Goal: Information Seeking & Learning: Check status

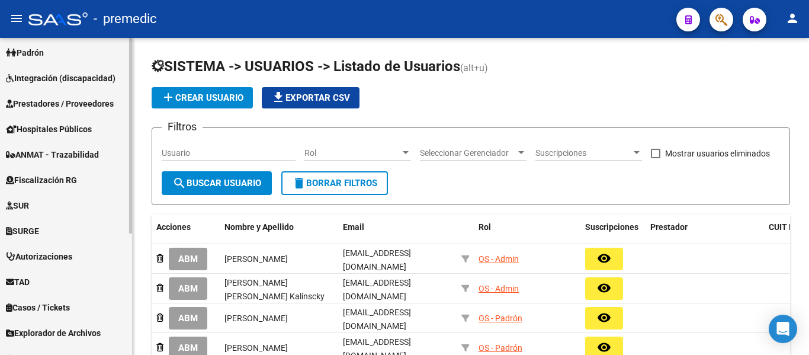
scroll to position [197, 0]
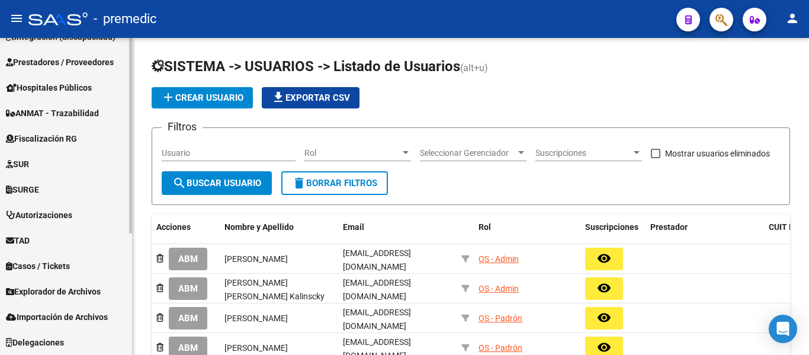
click at [70, 140] on span "Fiscalización RG" at bounding box center [41, 138] width 71 height 13
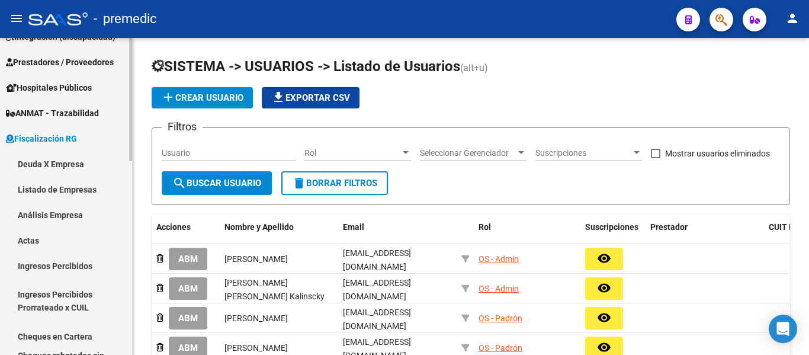
click at [64, 167] on link "Deuda X Empresa" at bounding box center [66, 163] width 132 height 25
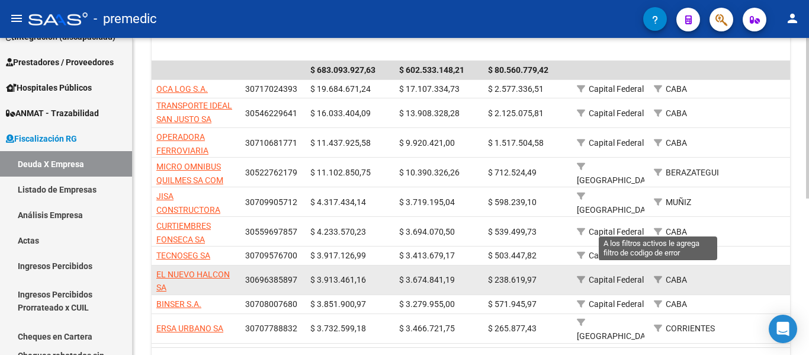
scroll to position [309, 0]
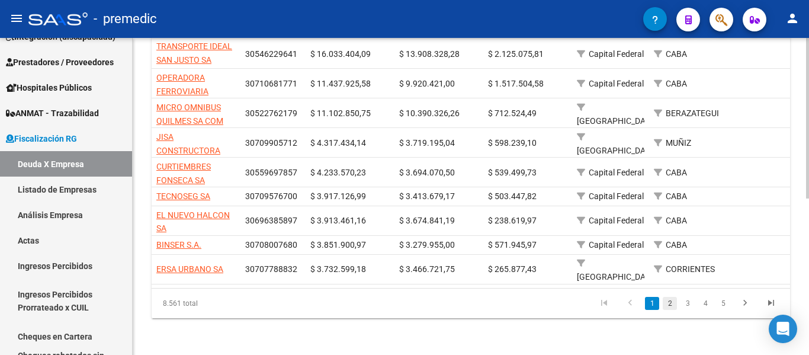
click at [672, 303] on link "2" at bounding box center [670, 303] width 14 height 13
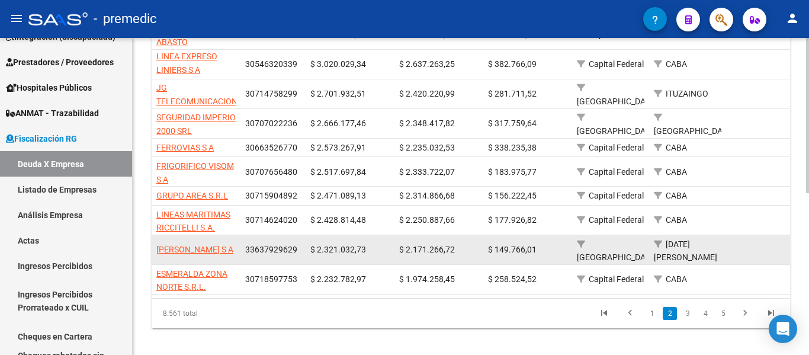
scroll to position [331, 0]
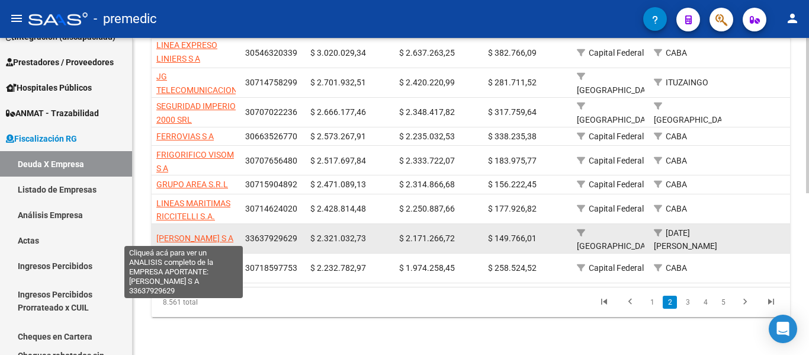
click at [180, 235] on span "[PERSON_NAME] S A" at bounding box center [194, 237] width 77 height 9
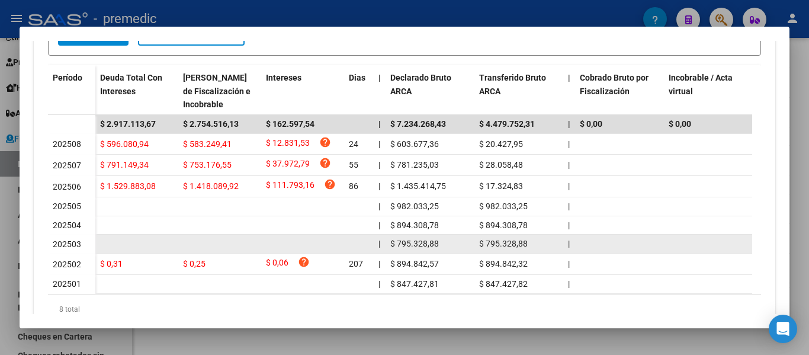
scroll to position [280, 0]
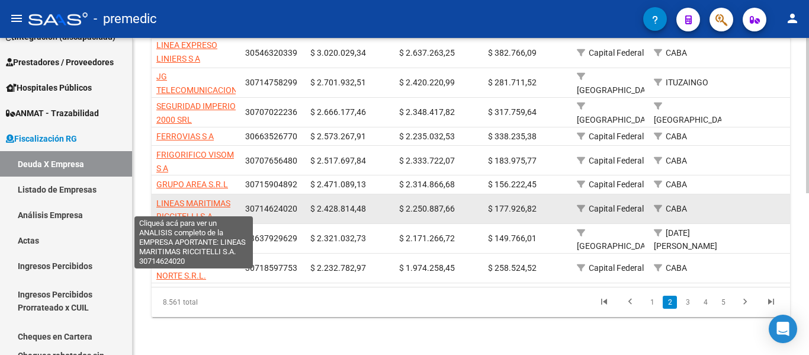
click at [188, 203] on span "LINEAS MARITIMAS RICCITELLI S.A." at bounding box center [193, 209] width 74 height 23
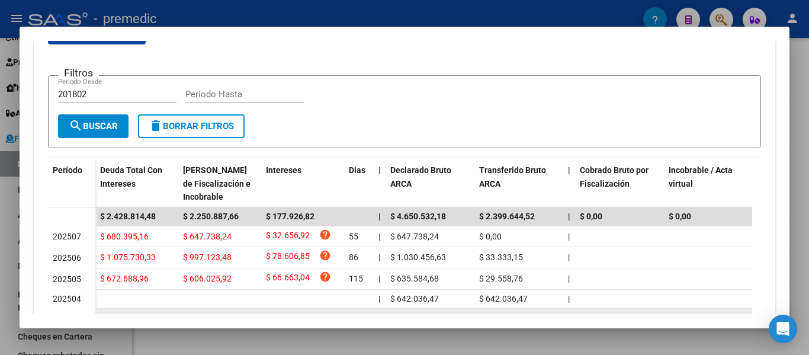
scroll to position [355, 0]
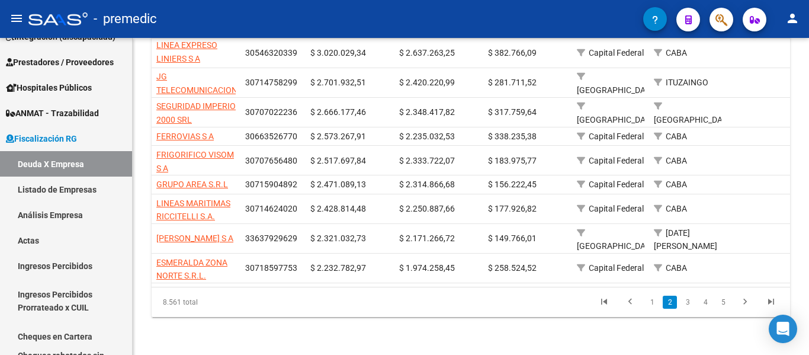
click at [685, 298] on link "3" at bounding box center [688, 302] width 14 height 13
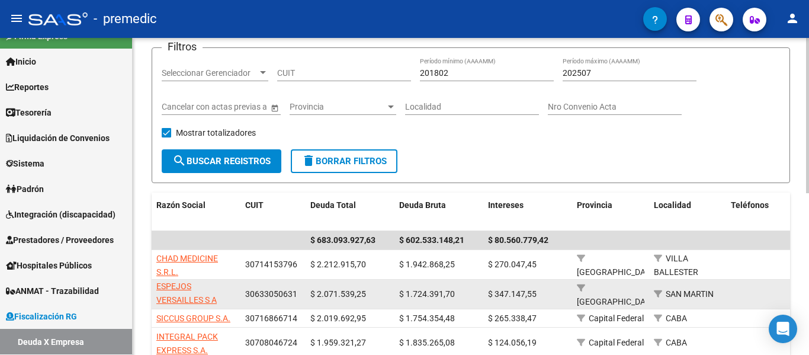
scroll to position [178, 0]
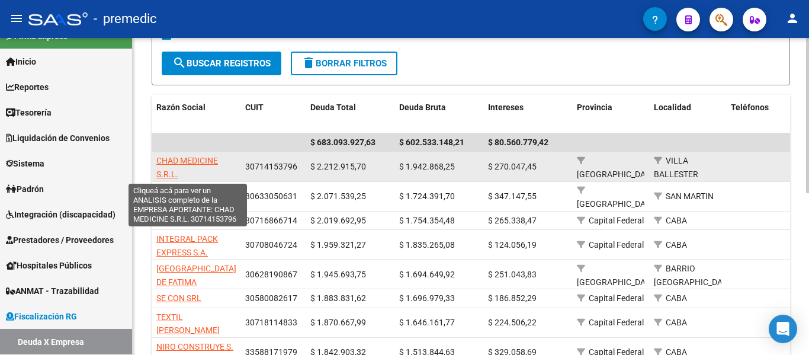
click at [181, 161] on span "CHAD MEDICINE S.R.L." at bounding box center [187, 167] width 62 height 23
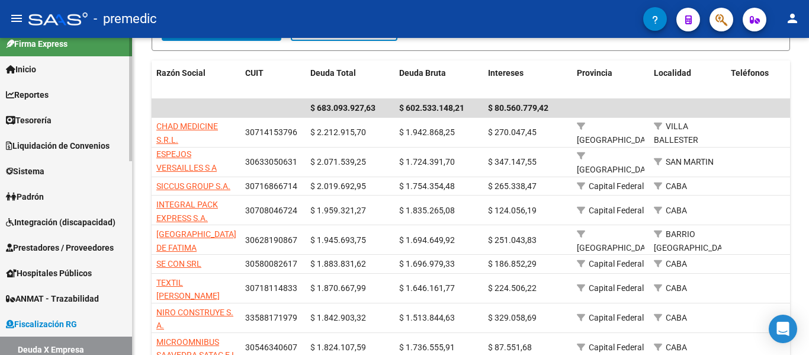
scroll to position [0, 0]
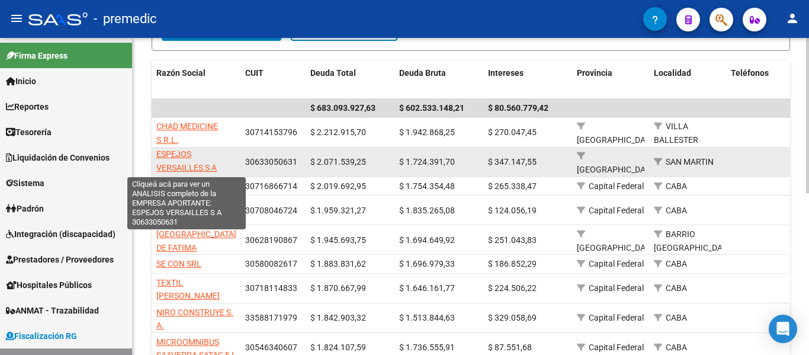
click at [197, 169] on span "ESPEJOS VERSAILLES S A" at bounding box center [186, 160] width 60 height 23
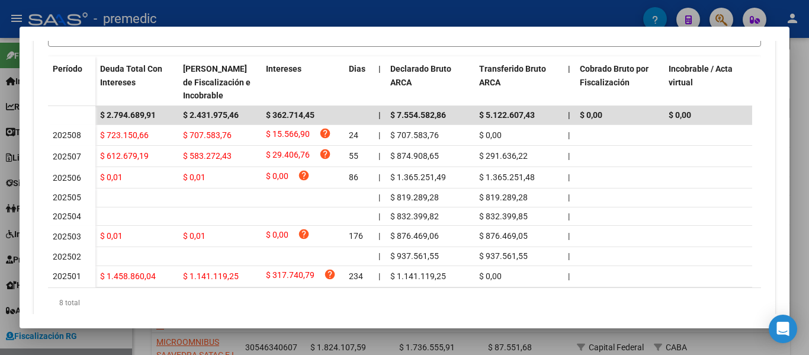
scroll to position [355, 0]
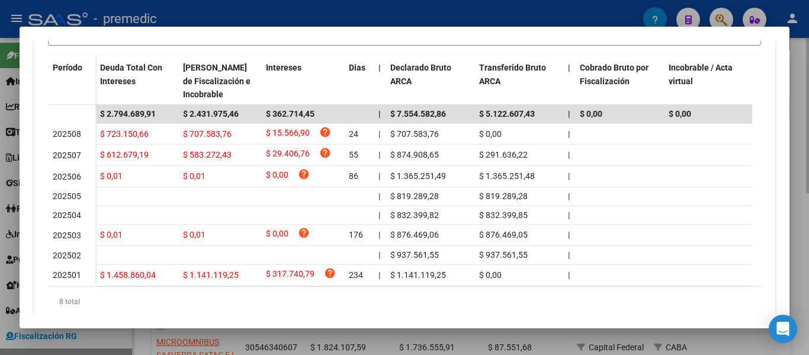
click at [804, 120] on div at bounding box center [404, 177] width 809 height 355
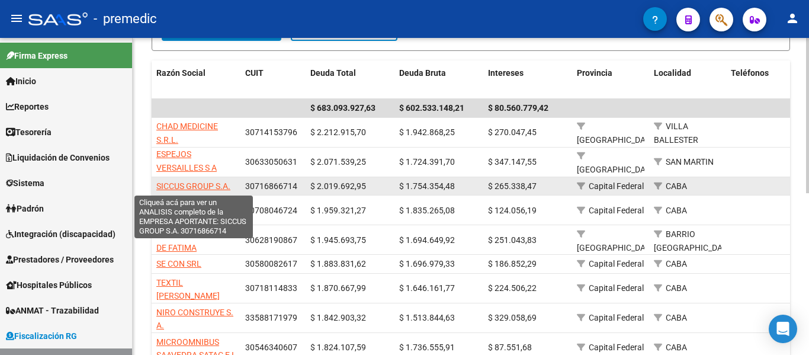
click at [169, 184] on span "SICCUS GROUP S.A." at bounding box center [193, 185] width 74 height 9
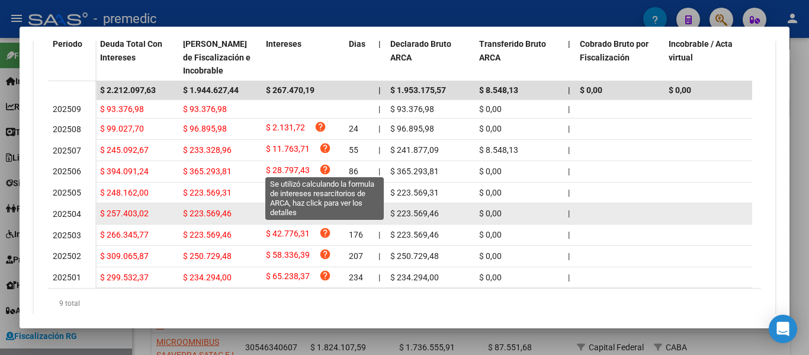
scroll to position [311, 0]
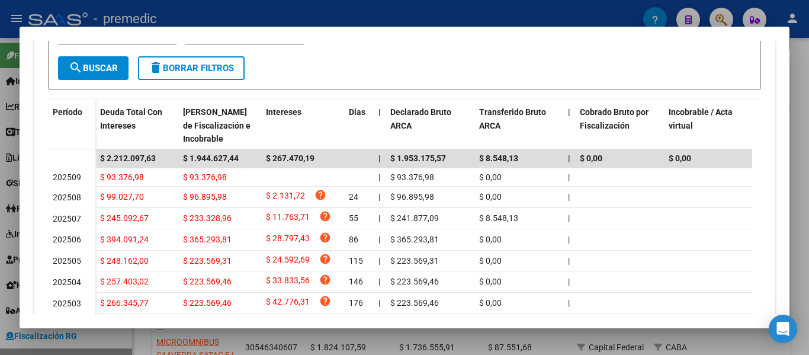
click at [805, 251] on div at bounding box center [404, 177] width 809 height 355
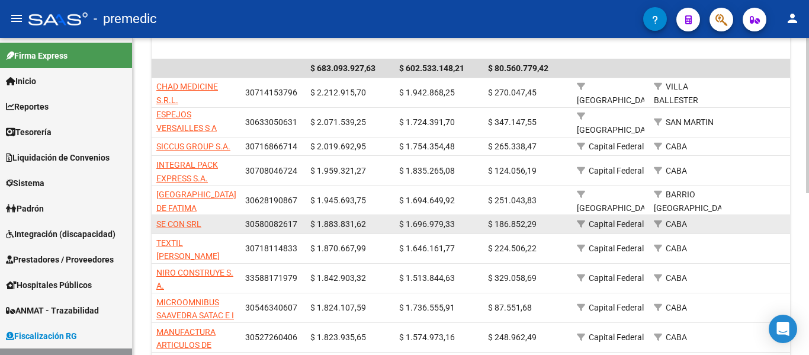
scroll to position [271, 0]
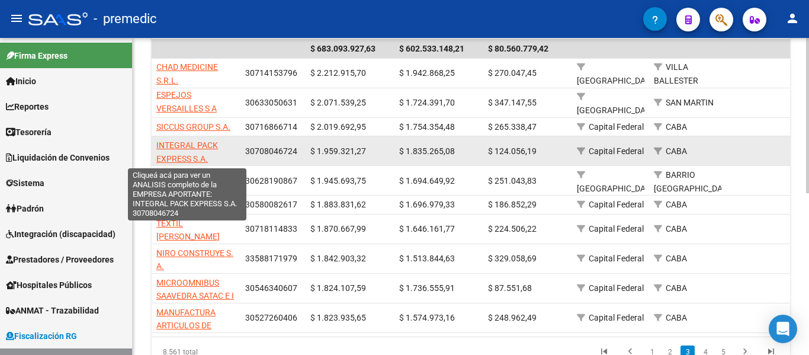
click at [190, 145] on span "INTEGRAL PACK EXPRESS S.A." at bounding box center [187, 151] width 62 height 23
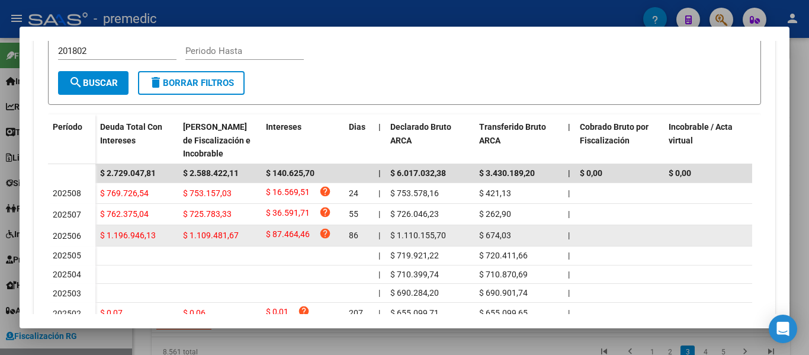
scroll to position [402, 0]
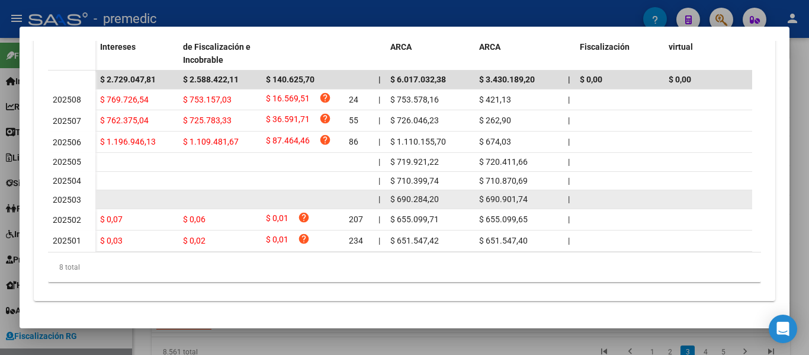
drag, startPoint x: 40, startPoint y: 149, endPoint x: 101, endPoint y: 196, distance: 77.3
click at [101, 196] on div "Devengado Percibido Devengado x CUIL DDJJ Transferencias cloud_download Exporta…" at bounding box center [405, 69] width 742 height 463
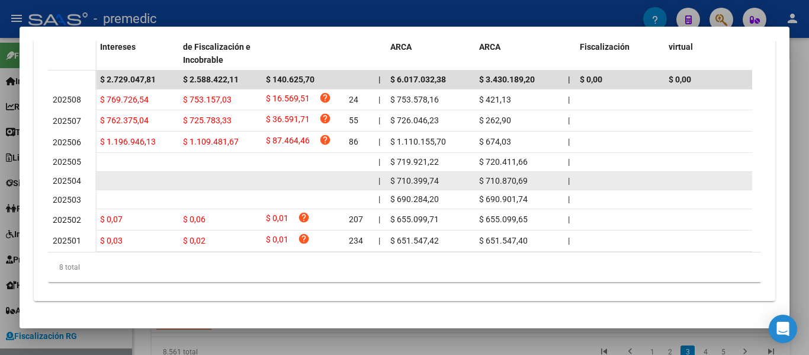
click at [98, 172] on datatable-body-cell at bounding box center [136, 181] width 83 height 18
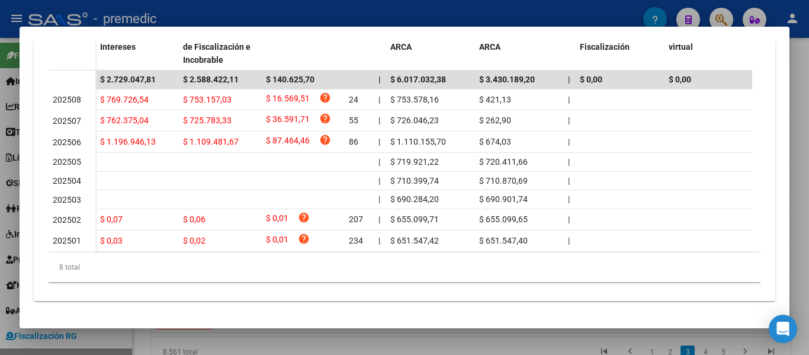
click at [795, 162] on div at bounding box center [404, 177] width 809 height 355
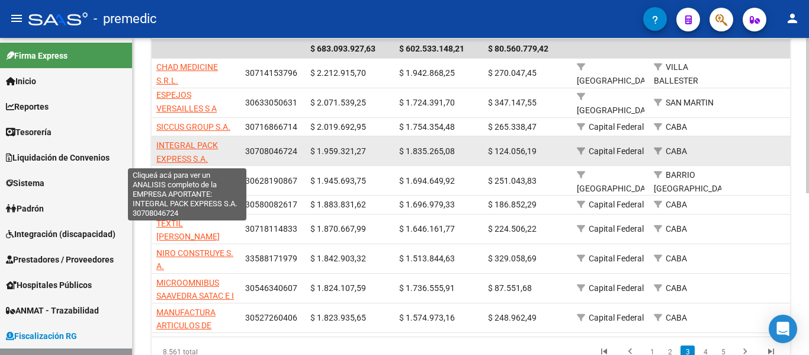
click at [175, 146] on span "INTEGRAL PACK EXPRESS S.A." at bounding box center [187, 151] width 62 height 23
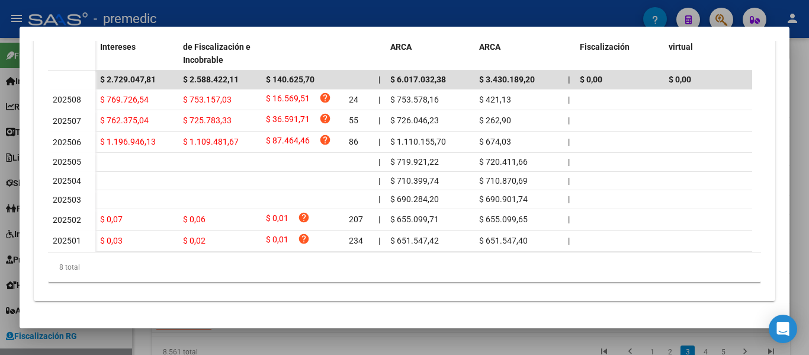
click at [805, 187] on div at bounding box center [404, 177] width 809 height 355
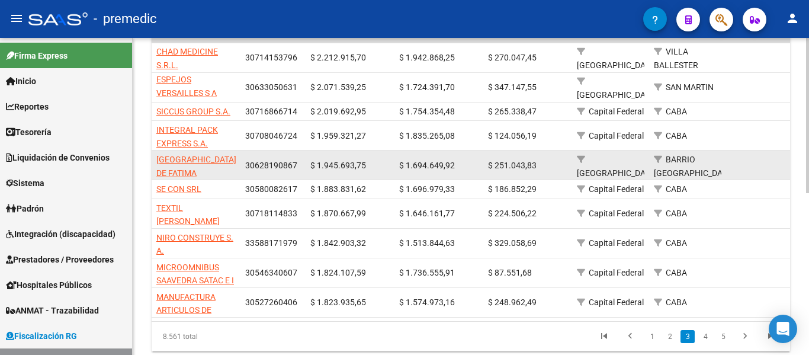
scroll to position [331, 0]
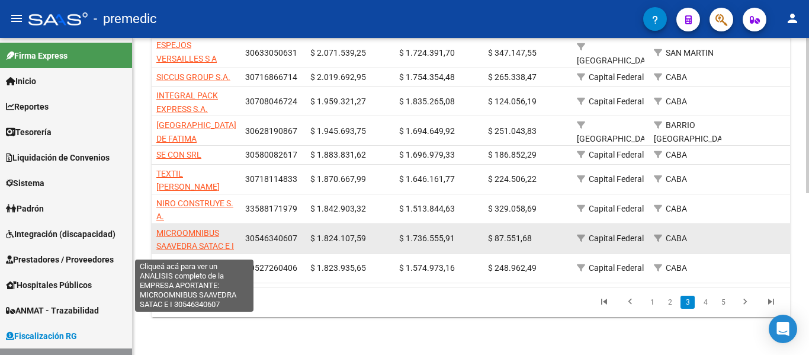
click at [207, 228] on span "MICROOMNIBUS SAAVEDRA SATAC E I" at bounding box center [195, 239] width 78 height 23
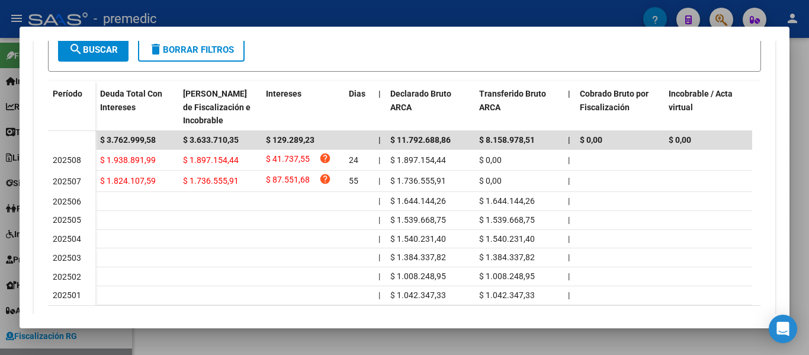
scroll to position [355, 0]
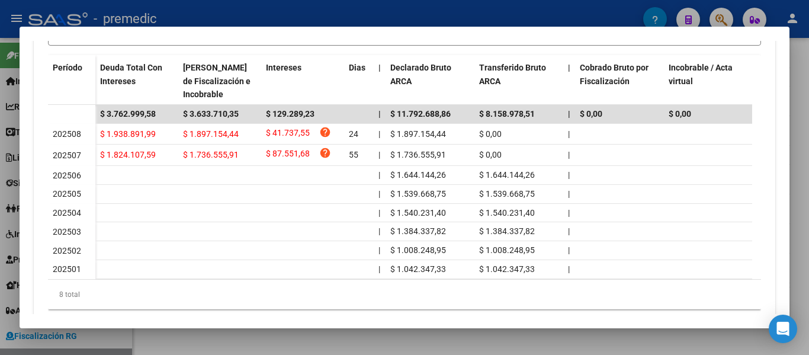
click at [794, 240] on div at bounding box center [404, 177] width 809 height 355
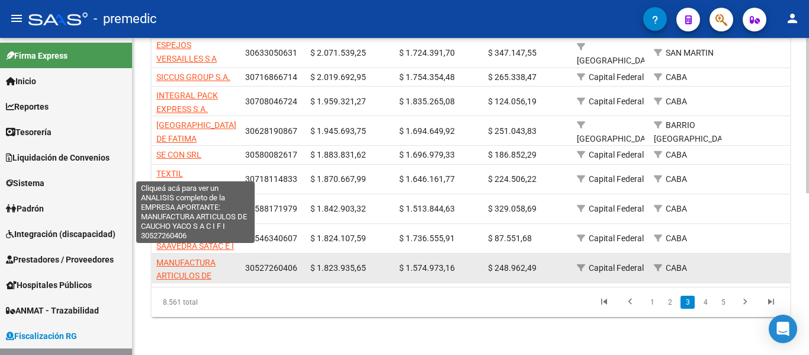
click at [190, 258] on span "MANUFACTURA ARTICULOS DE CAUCHO YACO S A C I F I" at bounding box center [194, 283] width 76 height 50
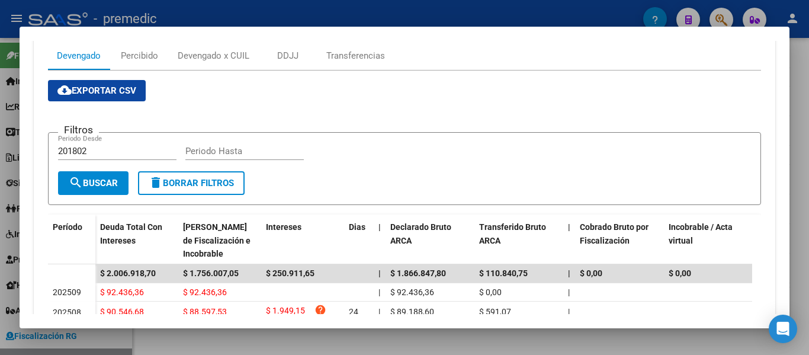
scroll to position [296, 0]
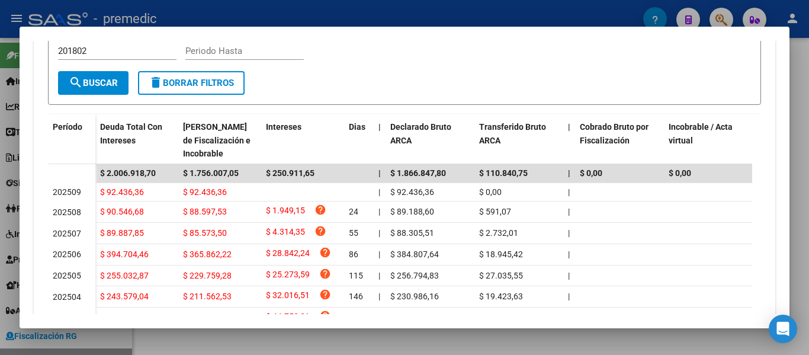
click at [808, 188] on div at bounding box center [404, 177] width 809 height 355
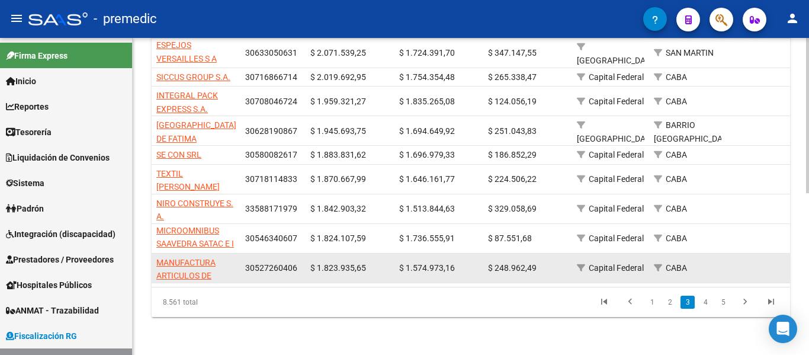
scroll to position [15, 0]
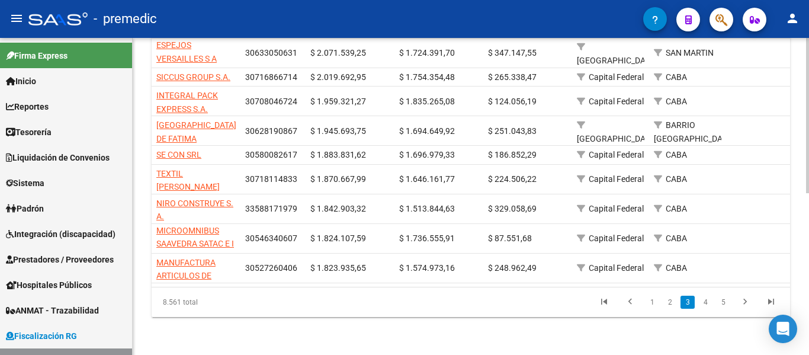
click at [710, 299] on link "4" at bounding box center [706, 302] width 14 height 13
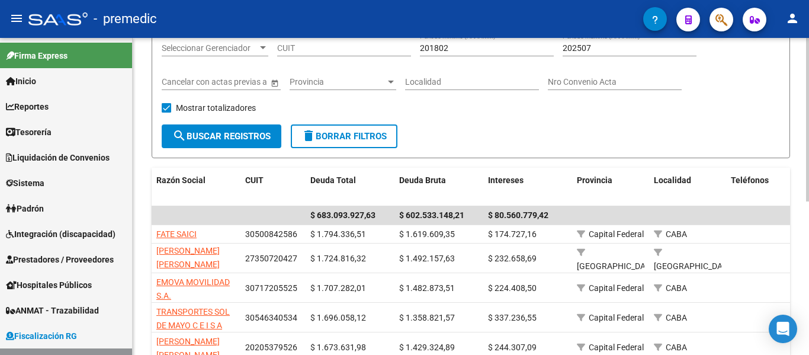
scroll to position [180, 0]
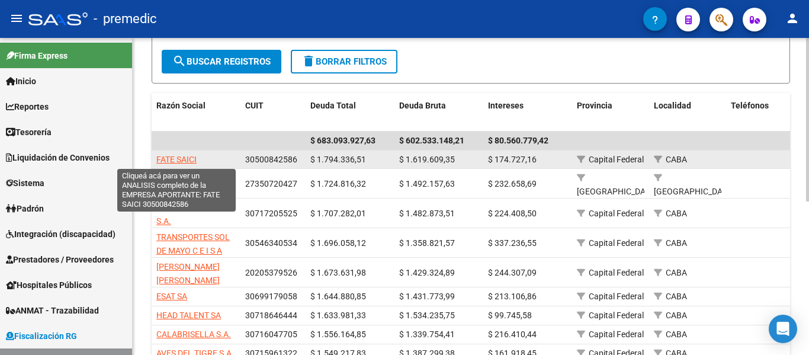
click at [174, 156] on span "FATE SAICI" at bounding box center [176, 159] width 40 height 9
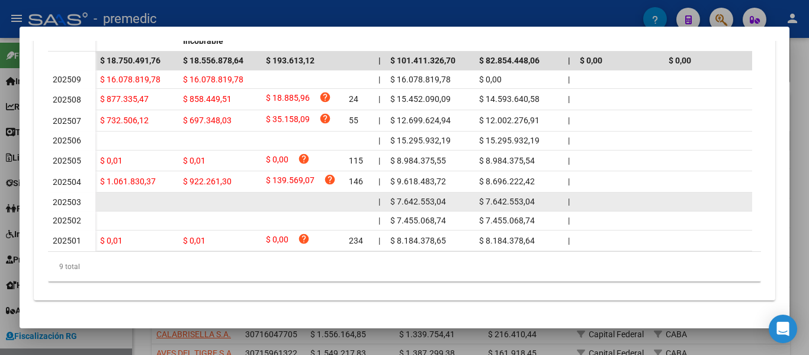
scroll to position [415, 0]
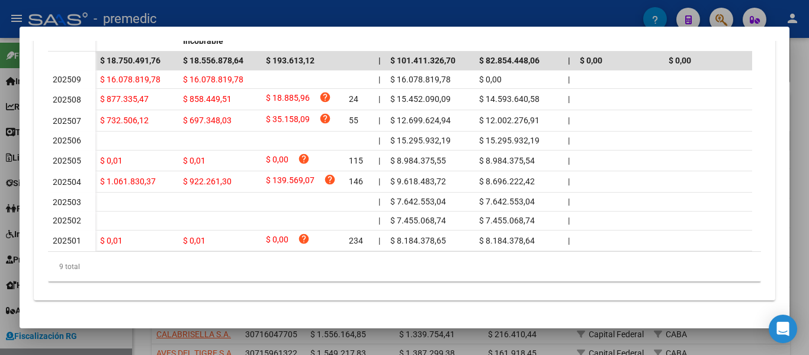
click at [805, 172] on div at bounding box center [404, 177] width 809 height 355
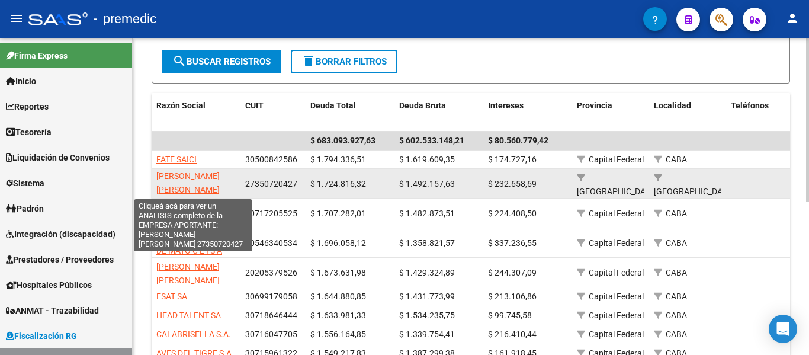
click at [182, 175] on span "[PERSON_NAME] [PERSON_NAME]" at bounding box center [187, 182] width 63 height 23
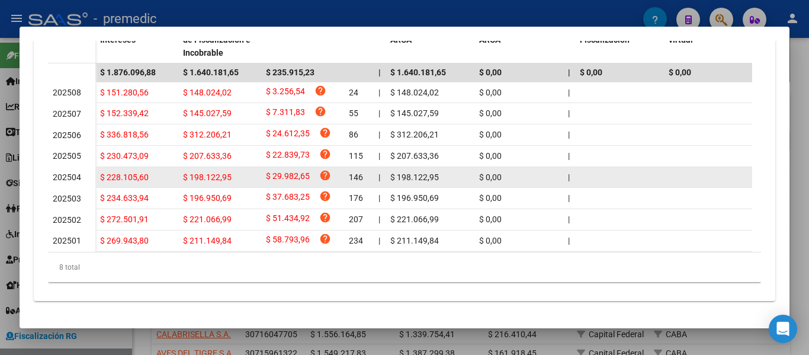
scroll to position [292, 0]
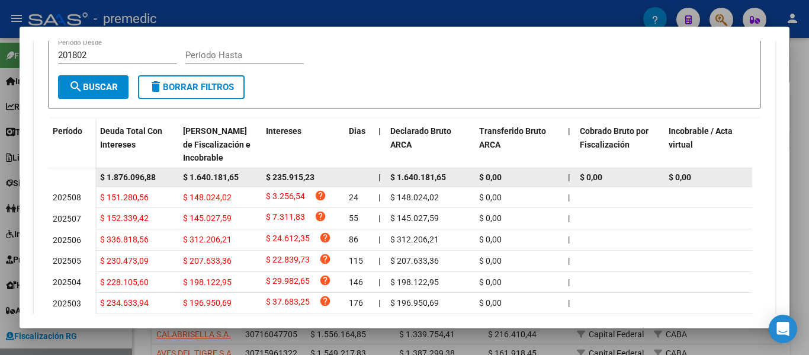
click at [204, 174] on span "$ 1.640.181,65" at bounding box center [211, 176] width 56 height 9
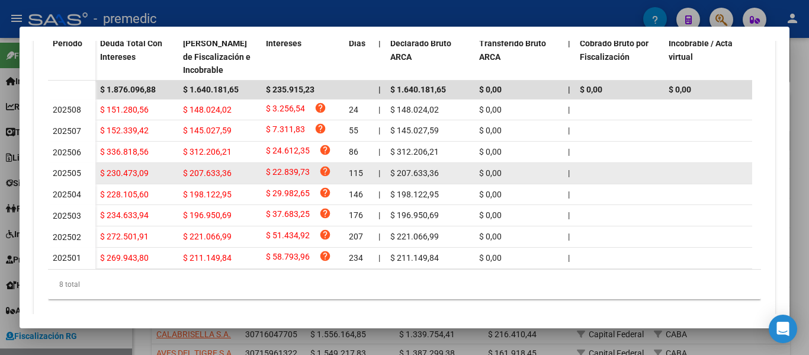
scroll to position [351, 0]
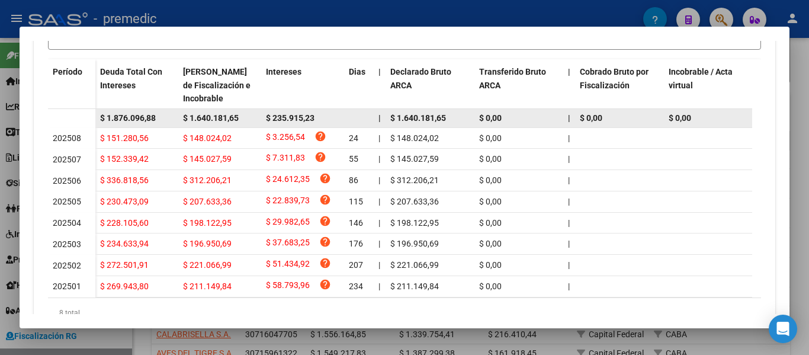
click at [216, 120] on span "$ 1.640.181,65" at bounding box center [211, 117] width 56 height 9
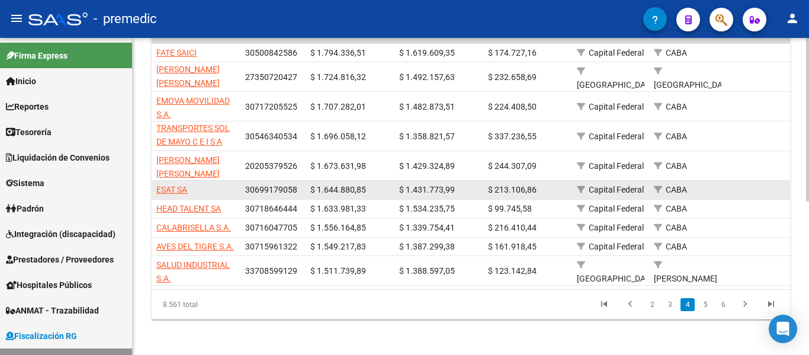
scroll to position [298, 0]
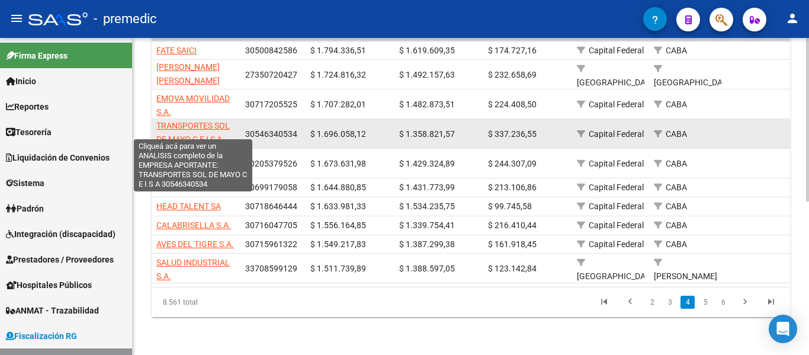
click at [191, 125] on span "TRANSPORTES SOL DE MAYO C E I S A" at bounding box center [192, 132] width 73 height 23
type textarea "30546340534"
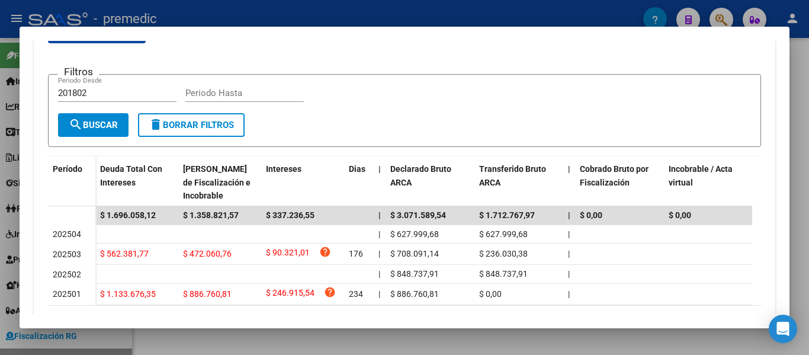
scroll to position [318, 0]
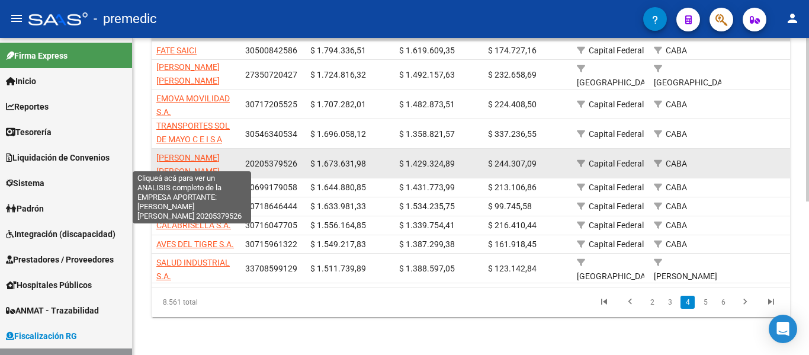
click at [185, 159] on span "[PERSON_NAME] [PERSON_NAME]" at bounding box center [187, 164] width 63 height 23
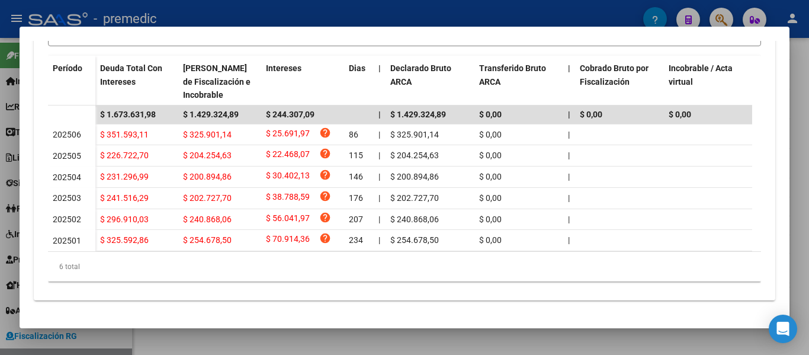
scroll to position [367, 0]
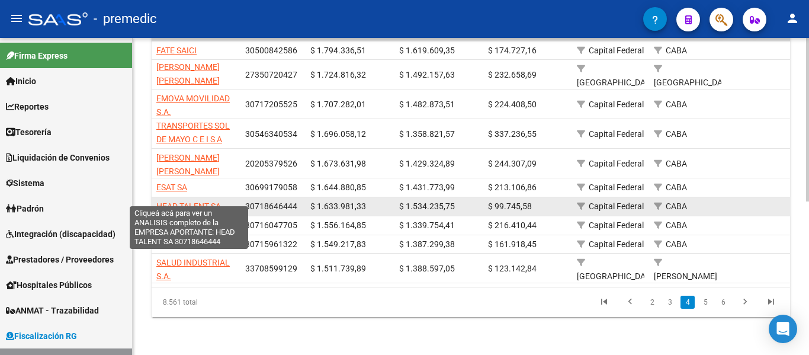
click at [179, 201] on span "HEAD TALENT SA" at bounding box center [188, 205] width 65 height 9
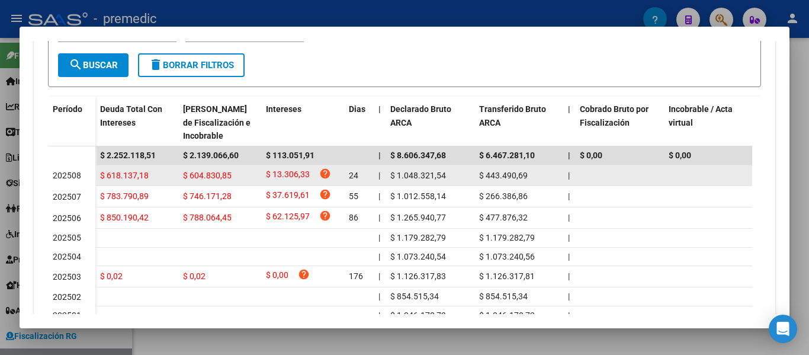
scroll to position [342, 0]
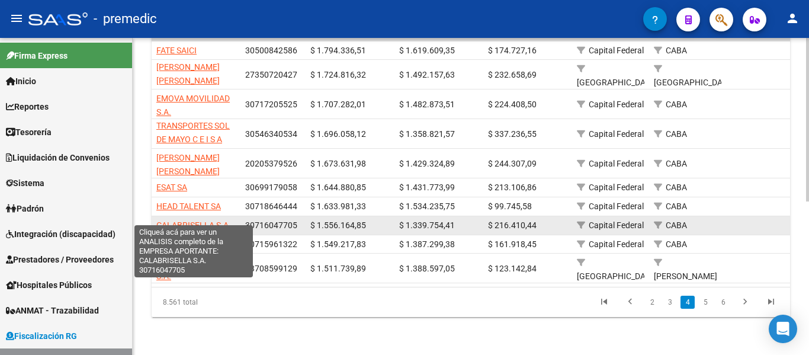
click at [197, 220] on span "CALABRISELLA S.A." at bounding box center [193, 224] width 75 height 9
type textarea "30716047705"
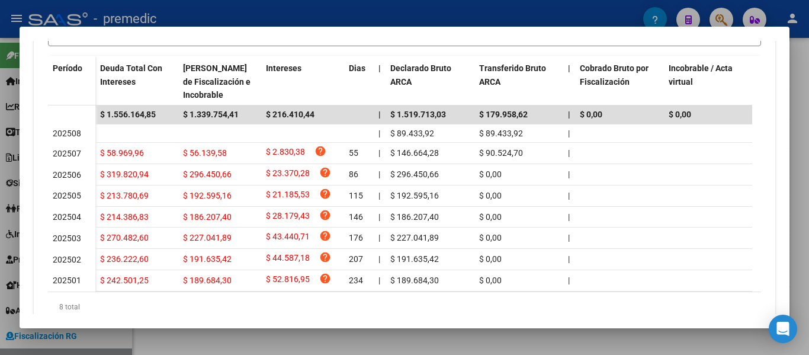
scroll to position [355, 0]
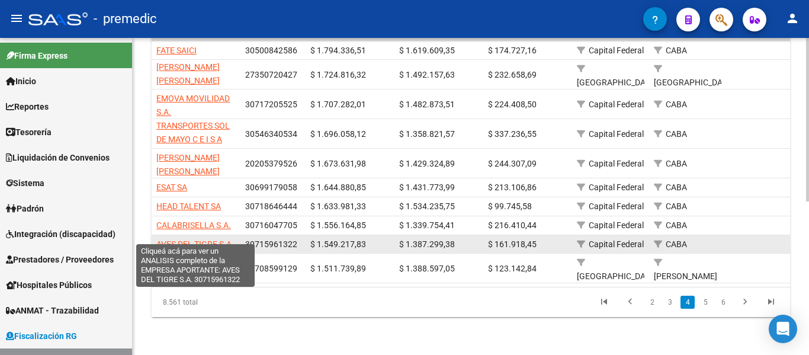
click at [191, 239] on span "AVES DEL TIGRE S.A." at bounding box center [195, 243] width 78 height 9
type textarea "30715961322"
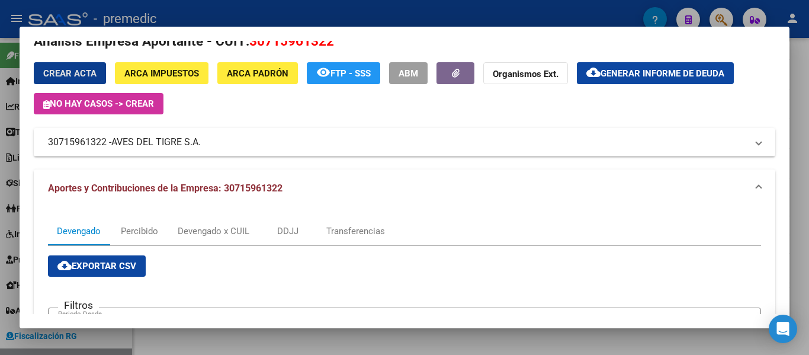
scroll to position [12, 0]
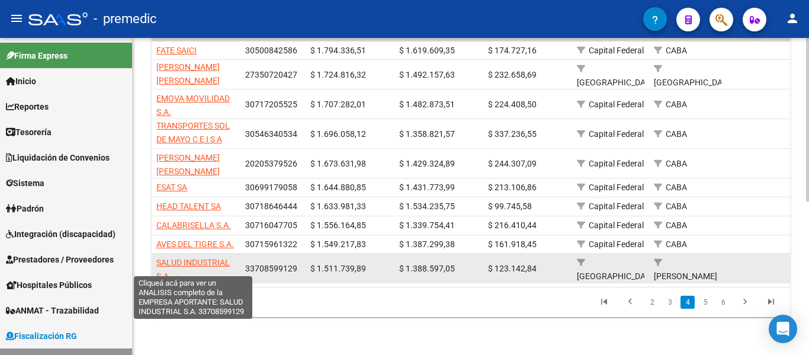
click at [205, 258] on span "SALUD INDUSTRIAL S.A." at bounding box center [192, 269] width 73 height 23
type textarea "33708599129"
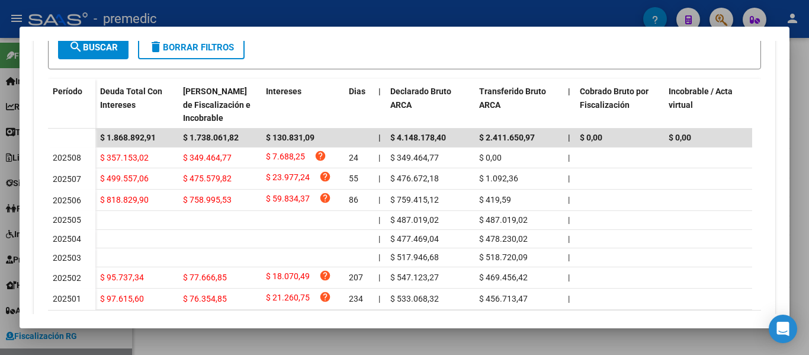
scroll to position [355, 0]
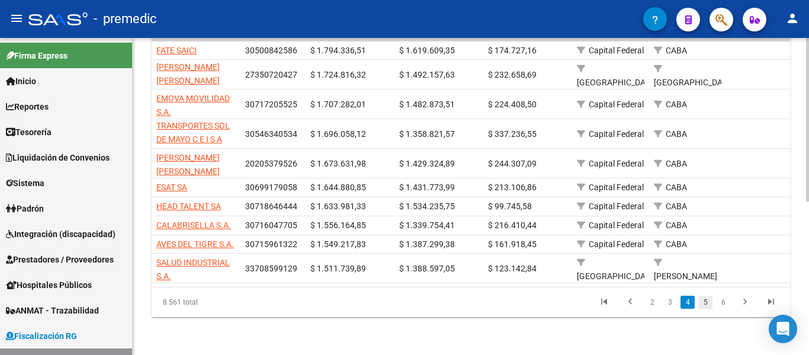
click at [707, 303] on link "5" at bounding box center [706, 302] width 14 height 13
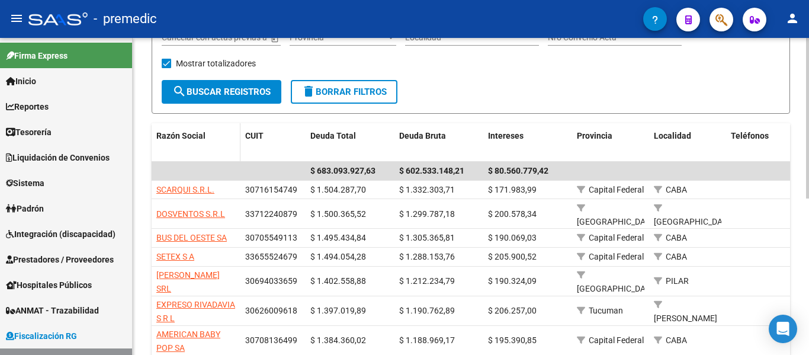
scroll to position [120, 0]
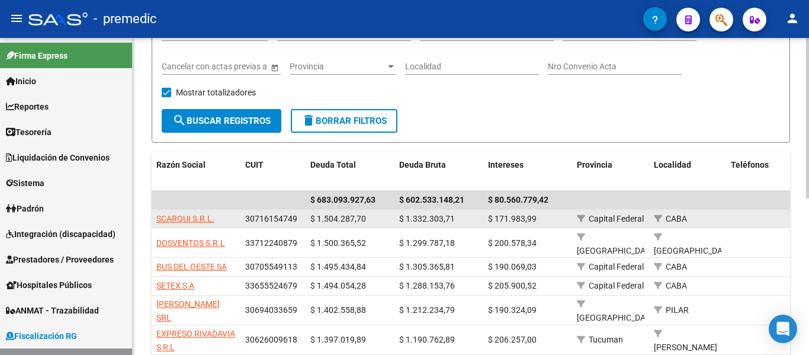
click at [187, 214] on span "SCARQUI S.R.L." at bounding box center [185, 218] width 58 height 9
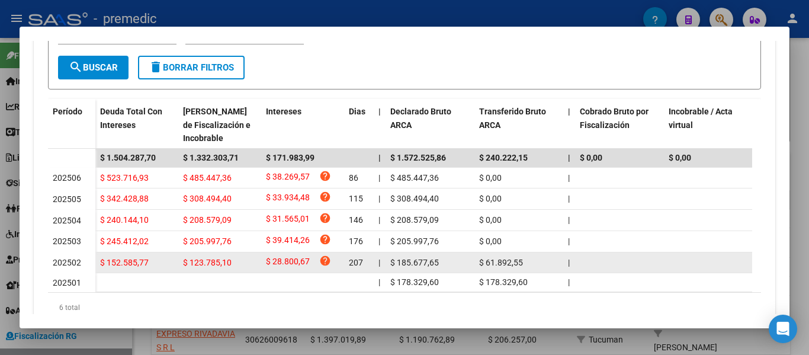
scroll to position [364, 0]
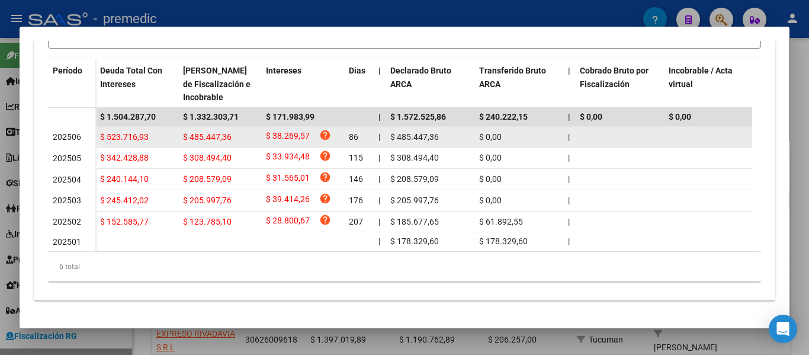
drag, startPoint x: 528, startPoint y: 208, endPoint x: 111, endPoint y: 131, distance: 424.7
click at [111, 131] on datatable-scroller "$ 1.504.287,70 $ 1.332.303,71 $ 171.983,99 | $ 1.572.525,86 $ 240.222,15 | $ 0,…" at bounding box center [400, 179] width 704 height 143
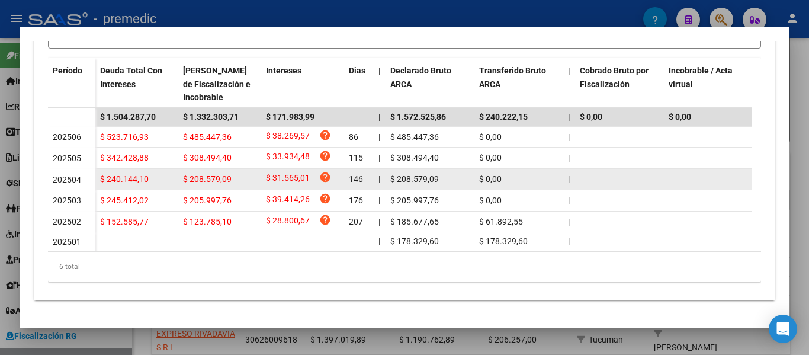
click at [123, 174] on span "$ 240.144,10" at bounding box center [124, 178] width 49 height 9
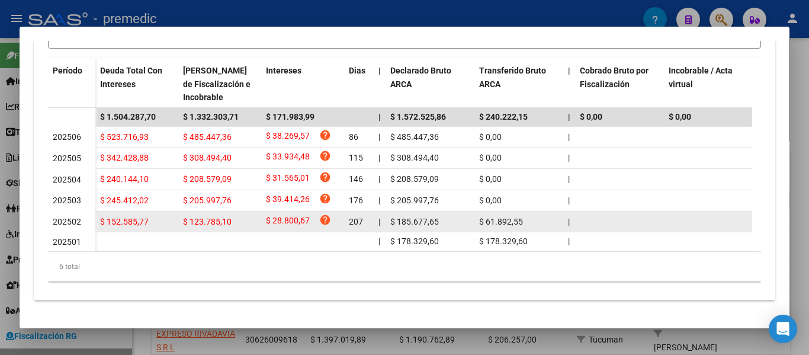
drag, startPoint x: 69, startPoint y: 212, endPoint x: 246, endPoint y: 215, distance: 177.2
click at [246, 215] on datatable-body-row "202502 $ 152.585,77 $ 123.785,10 $ 28.800,67 help 207 | $ 185.677,65 $ 61.892,5…" at bounding box center [779, 222] width 1463 height 21
click at [267, 214] on span "$ 28.800,67" at bounding box center [288, 222] width 44 height 16
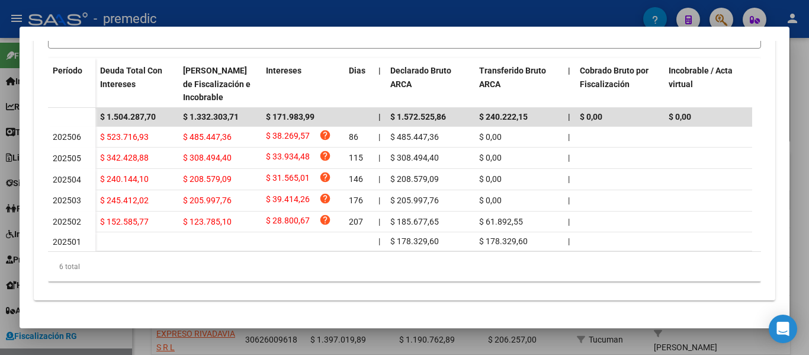
drag, startPoint x: 76, startPoint y: 192, endPoint x: 27, endPoint y: 184, distance: 50.5
click at [27, 184] on mat-dialog-content "Análisis Empresa Aportante - CUIT: 30716154749 Crear Acta ARCA Impuestos ARCA […" at bounding box center [405, 177] width 770 height 273
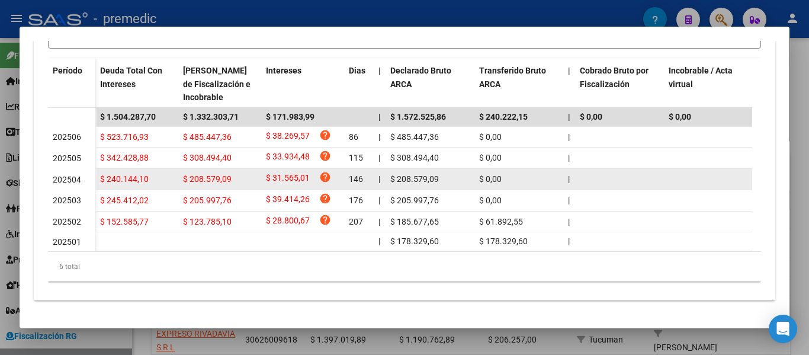
click at [66, 175] on span "202504" at bounding box center [67, 179] width 28 height 9
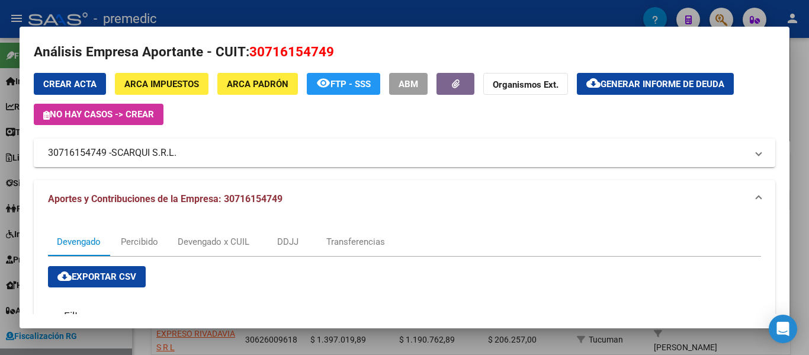
scroll to position [9, 0]
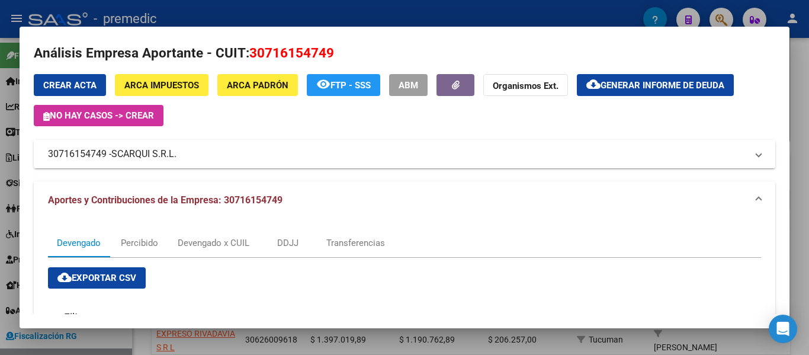
click at [167, 158] on span "SCARQUI S.R.L." at bounding box center [143, 154] width 65 height 14
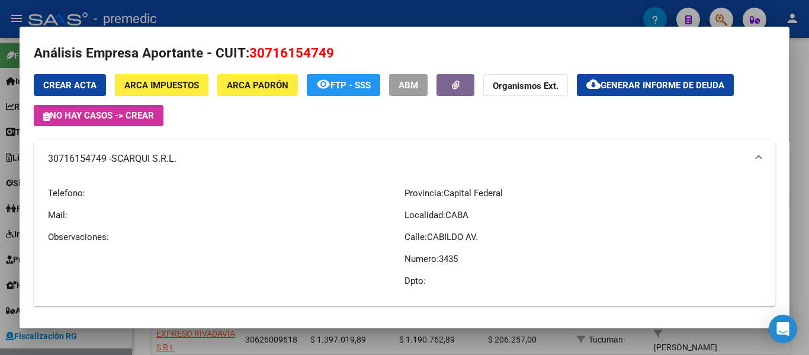
drag, startPoint x: 190, startPoint y: 161, endPoint x: 58, endPoint y: 159, distance: 132.1
click at [57, 159] on mat-panel-title "30716154749 - SCARQUI S.R.L." at bounding box center [397, 159] width 699 height 14
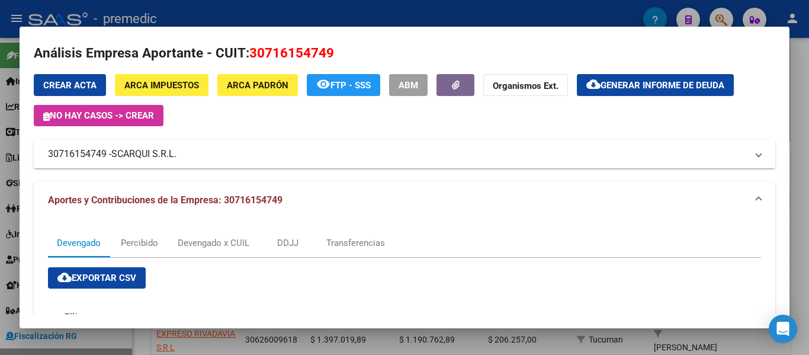
drag, startPoint x: 44, startPoint y: 146, endPoint x: 235, endPoint y: 161, distance: 191.3
click at [235, 161] on mat-expansion-panel-header "30716154749 - SCARQUI S.R.L." at bounding box center [405, 154] width 742 height 28
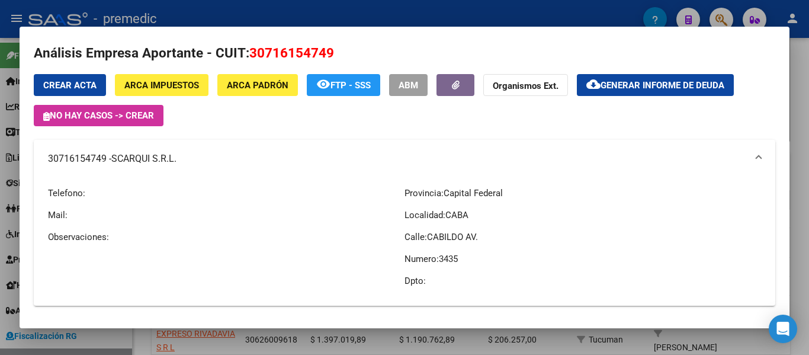
click at [65, 159] on mat-panel-title "30716154749 - SCARQUI S.R.L." at bounding box center [397, 159] width 699 height 14
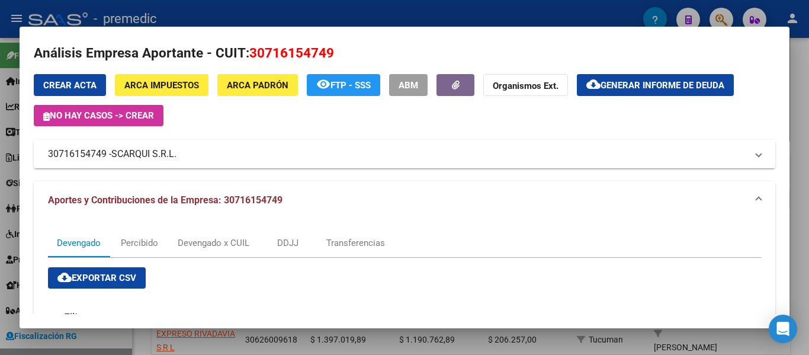
drag, startPoint x: 43, startPoint y: 149, endPoint x: 177, endPoint y: 156, distance: 134.7
click at [177, 156] on mat-expansion-panel-header "30716154749 - SCARQUI S.R.L." at bounding box center [405, 154] width 742 height 28
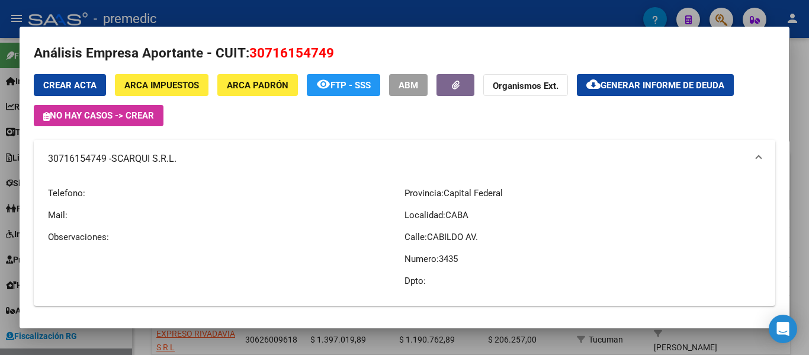
copy mat-panel-title "30716154749 - SCARQUI S.R.L"
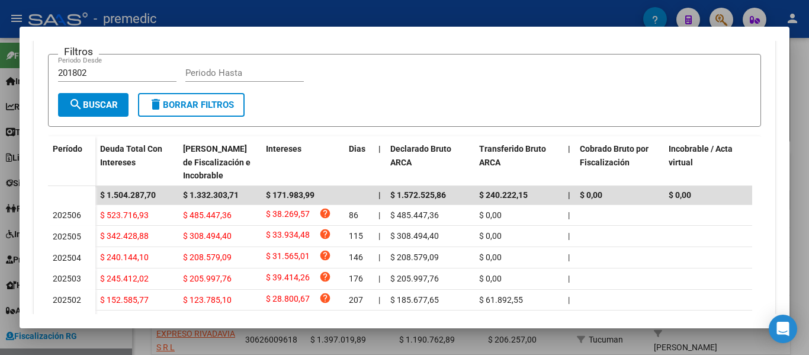
scroll to position [483, 0]
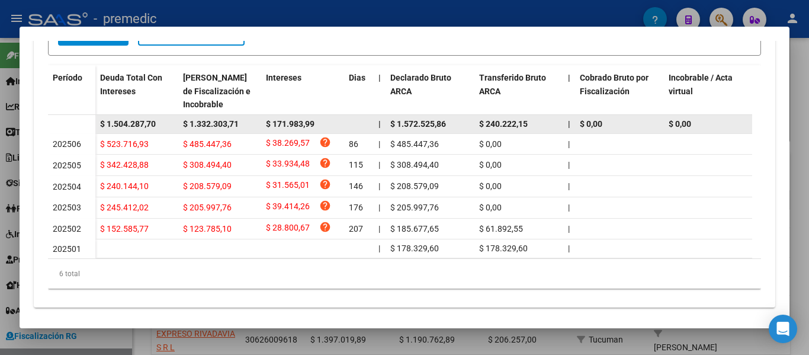
click at [212, 123] on span "$ 1.332.303,71" at bounding box center [211, 123] width 56 height 9
copy span "$ 1.332.303,71"
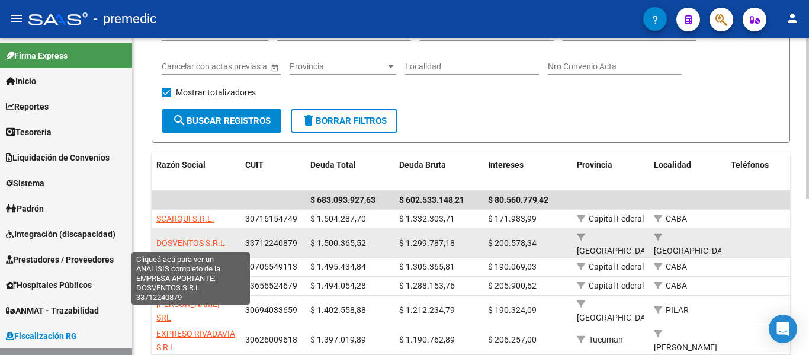
click at [185, 242] on span "DOSVENTOS S.R.L" at bounding box center [190, 242] width 69 height 9
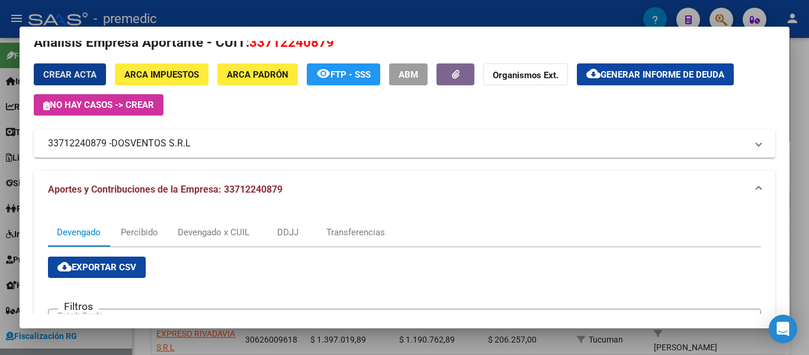
scroll to position [0, 0]
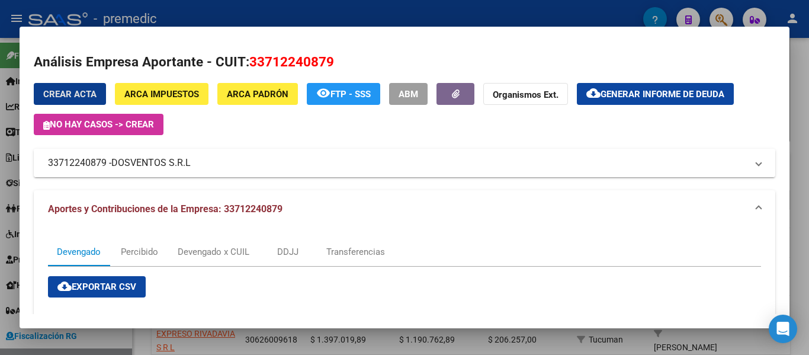
click at [235, 166] on mat-panel-title "33712240879 - DOSVENTOS S.R.L" at bounding box center [397, 163] width 699 height 14
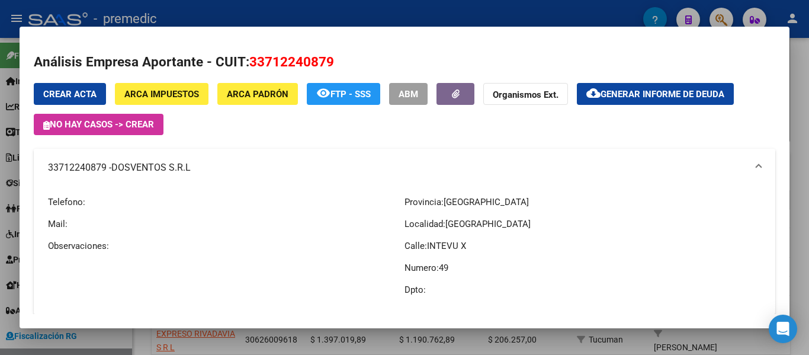
drag, startPoint x: 47, startPoint y: 165, endPoint x: 241, endPoint y: 184, distance: 194.6
click at [241, 184] on mat-expansion-panel-header "33712240879 - DOSVENTOS S.R.L" at bounding box center [405, 168] width 742 height 38
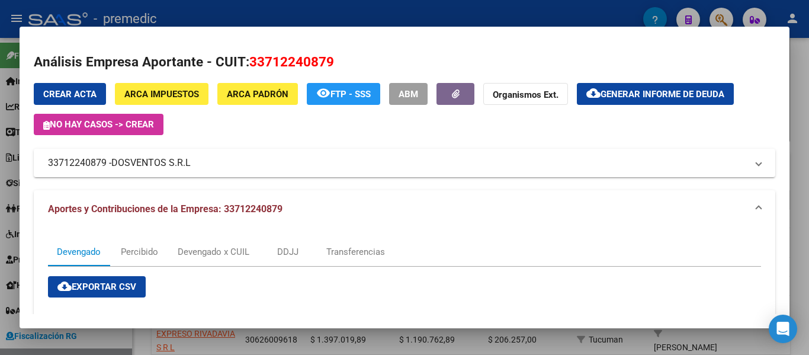
copy mat-panel-title "33712240879 - DOSVENTOS S.R.L"
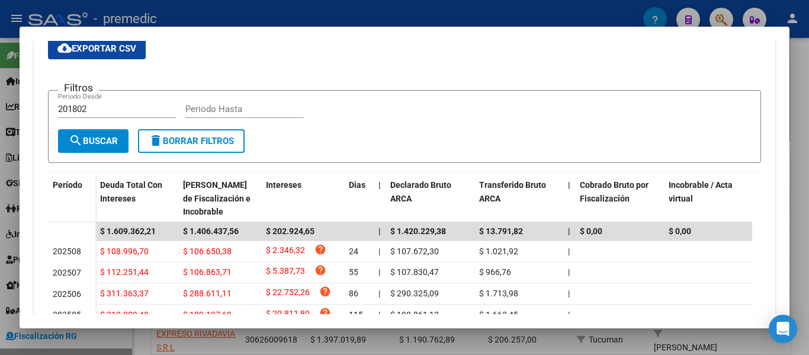
scroll to position [355, 0]
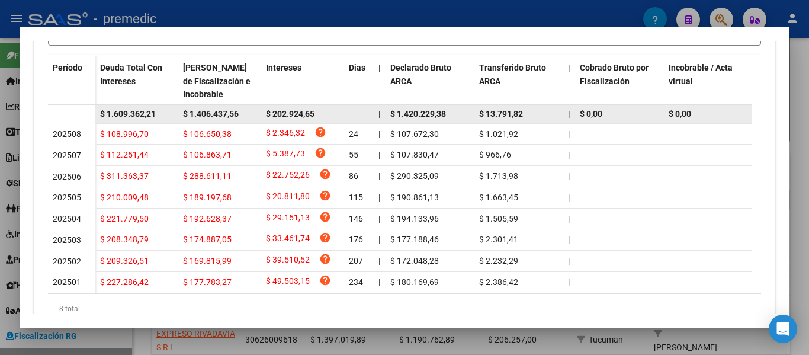
click at [226, 112] on span "$ 1.406.437,56" at bounding box center [211, 113] width 56 height 9
copy span "$ 1.406.437,56"
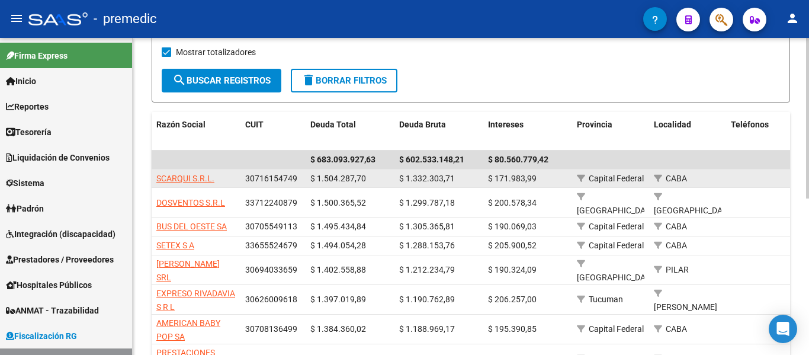
scroll to position [180, 0]
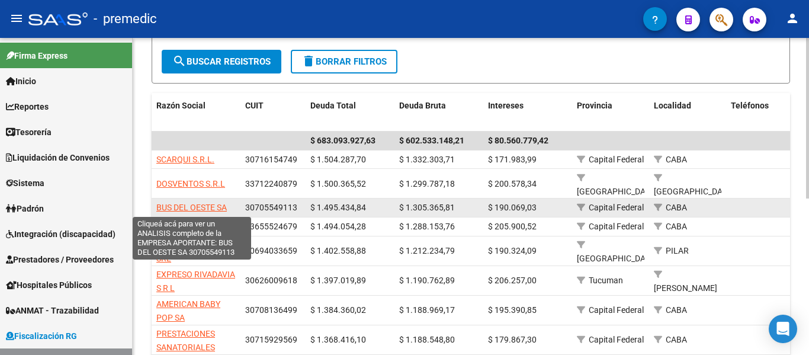
click at [206, 206] on span "BUS DEL OESTE SA" at bounding box center [191, 207] width 71 height 9
type textarea "30705549113"
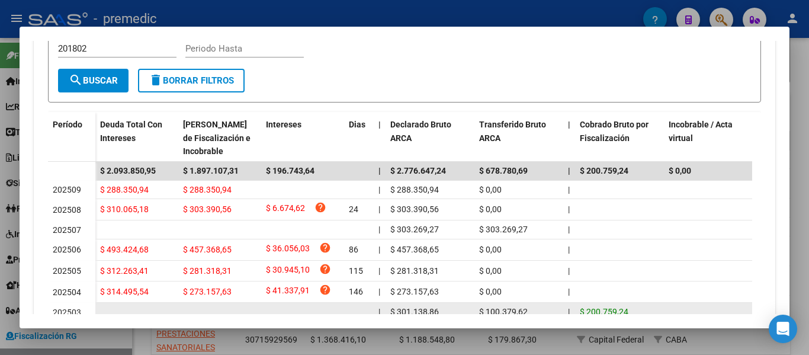
scroll to position [302, 0]
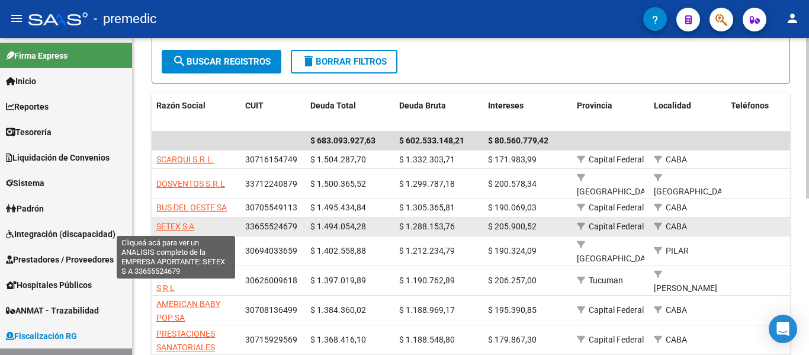
click at [180, 223] on span "SETEX S A" at bounding box center [175, 226] width 38 height 9
type textarea "33655524679"
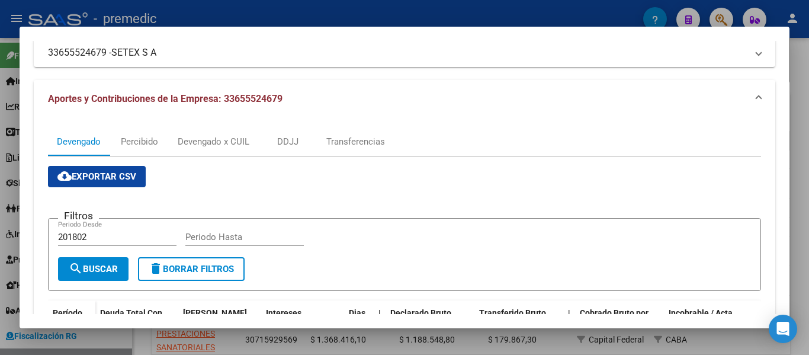
scroll to position [105, 0]
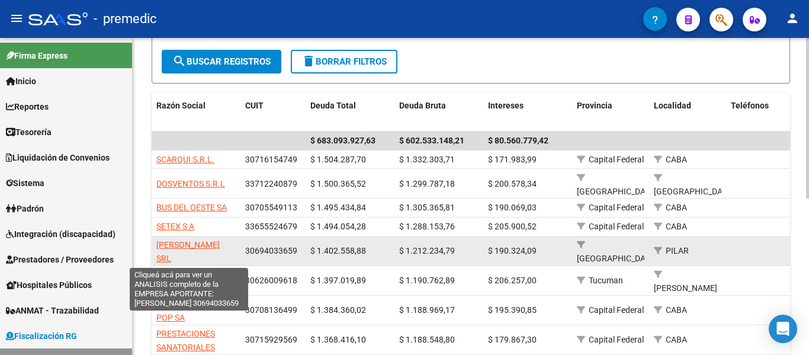
click at [179, 242] on span "[PERSON_NAME] SRL" at bounding box center [187, 251] width 63 height 23
type textarea "30694033659"
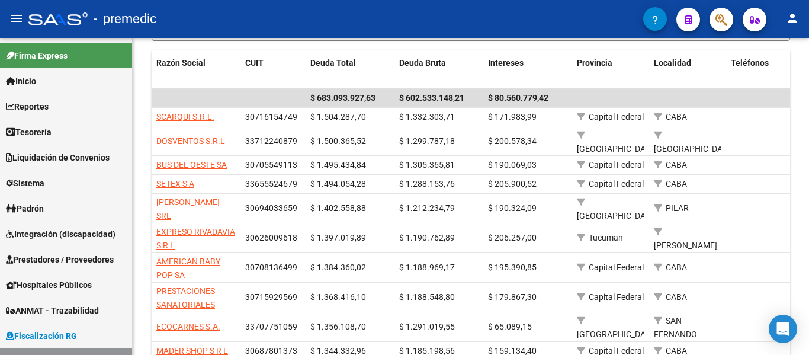
scroll to position [239, 0]
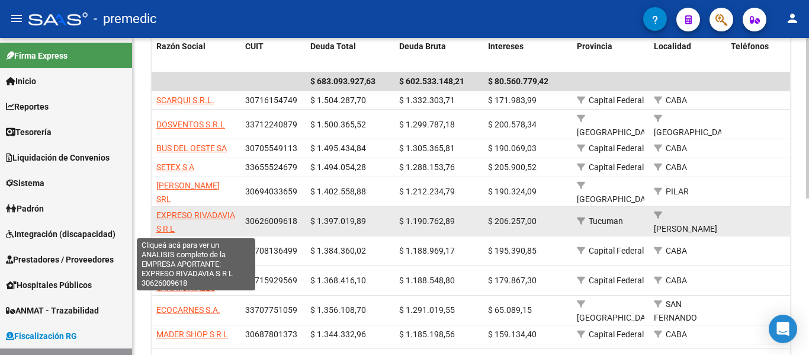
click at [200, 213] on span "EXPRESO RIVADAVIA S R L" at bounding box center [195, 221] width 79 height 23
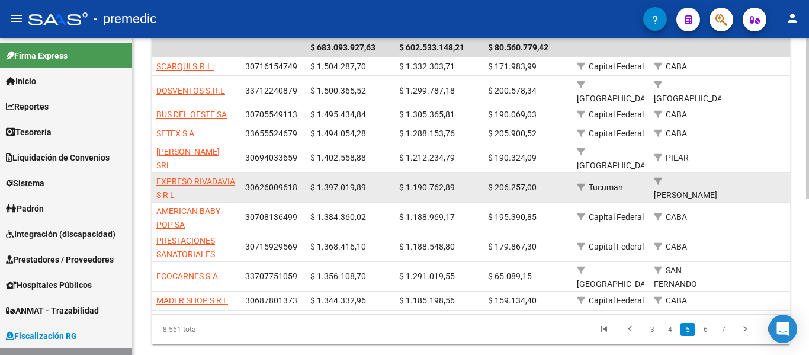
scroll to position [298, 0]
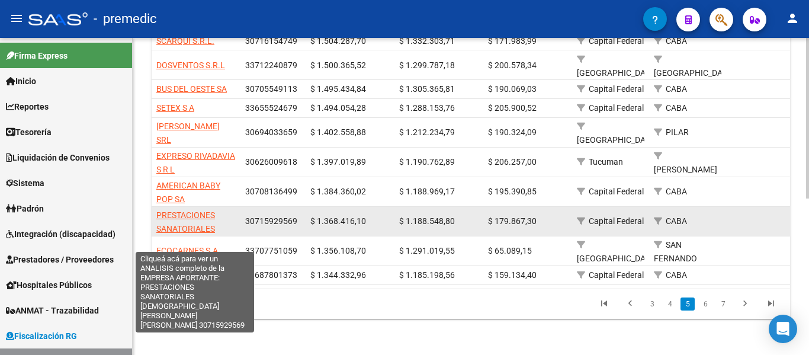
click at [196, 229] on span "PRESTACIONES SANATORIALES [DEMOGRAPHIC_DATA][PERSON_NAME][PERSON_NAME]" at bounding box center [199, 241] width 87 height 63
type textarea "30715929569"
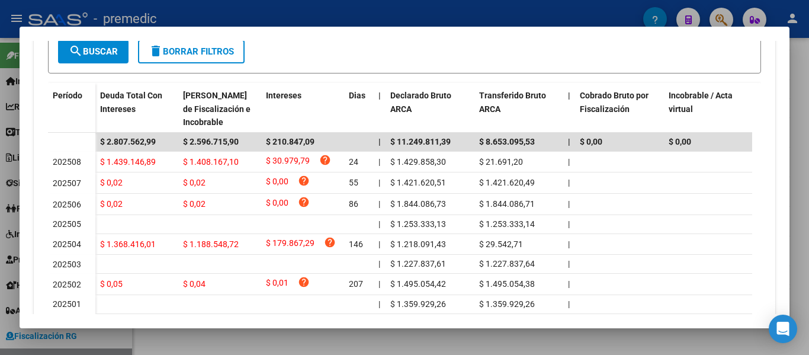
scroll to position [355, 0]
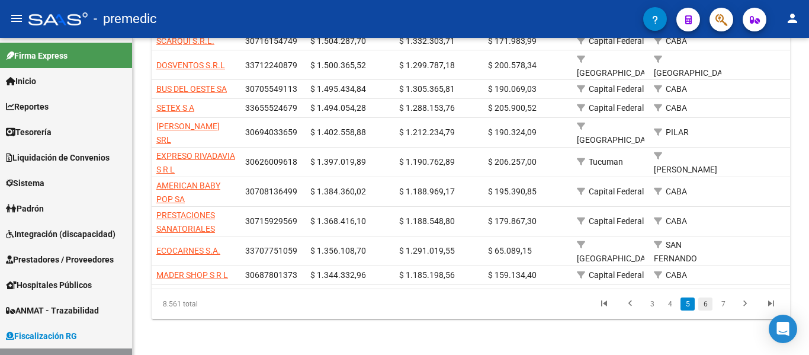
click at [706, 310] on link "6" at bounding box center [706, 303] width 14 height 13
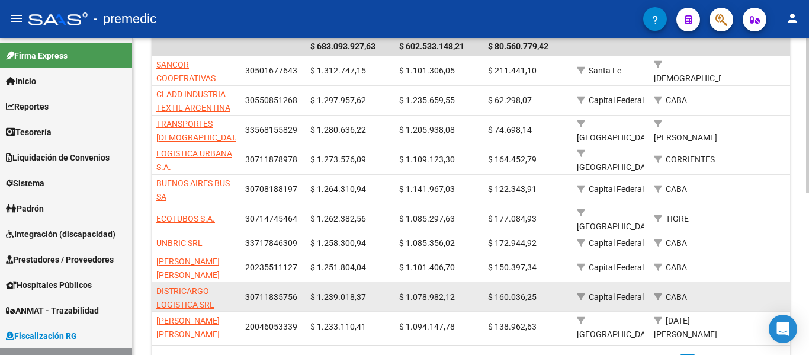
scroll to position [212, 0]
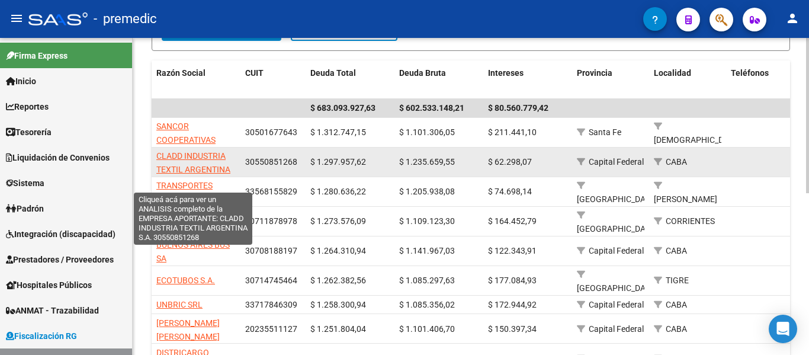
click at [199, 166] on span "CLADD INDUSTRIA TEXTIL ARGENTINA S.A." at bounding box center [193, 169] width 74 height 37
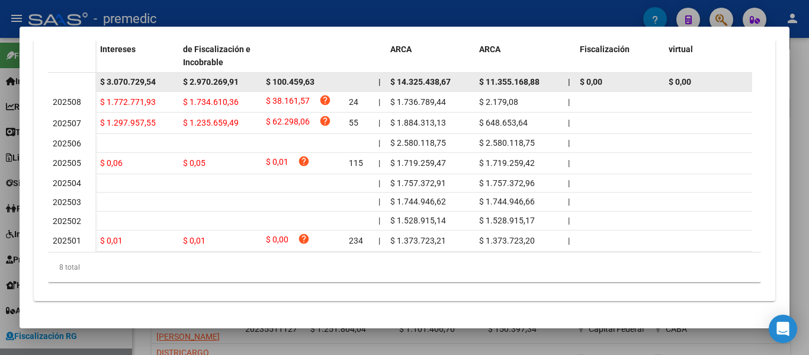
scroll to position [399, 0]
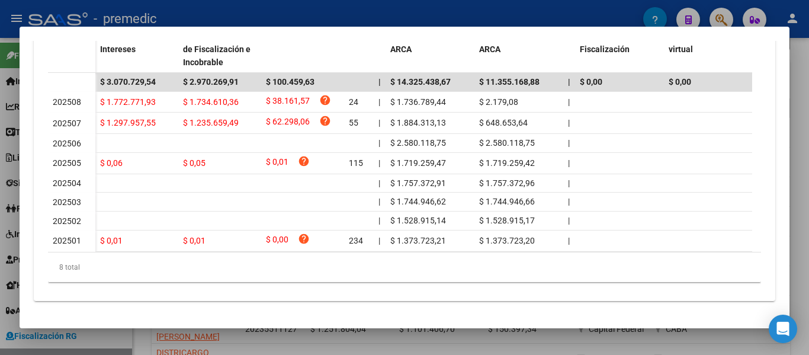
click at [809, 69] on div at bounding box center [404, 177] width 809 height 355
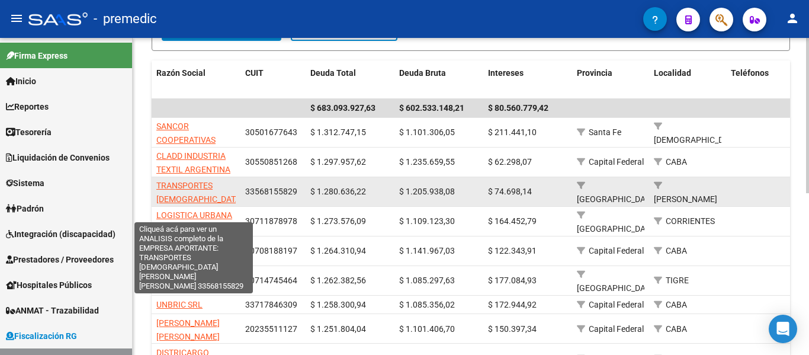
click at [187, 186] on span "TRANSPORTES [DEMOGRAPHIC_DATA][PERSON_NAME][PERSON_NAME]" at bounding box center [199, 206] width 87 height 50
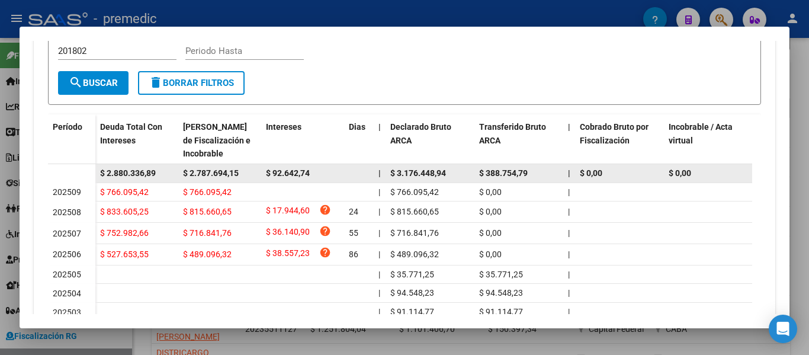
scroll to position [415, 0]
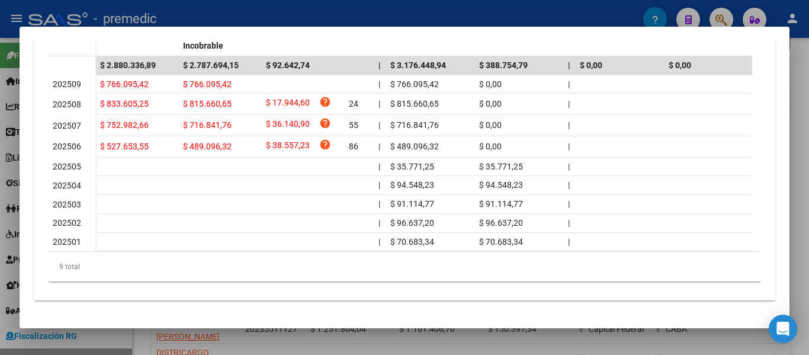
click at [802, 143] on div at bounding box center [404, 177] width 809 height 355
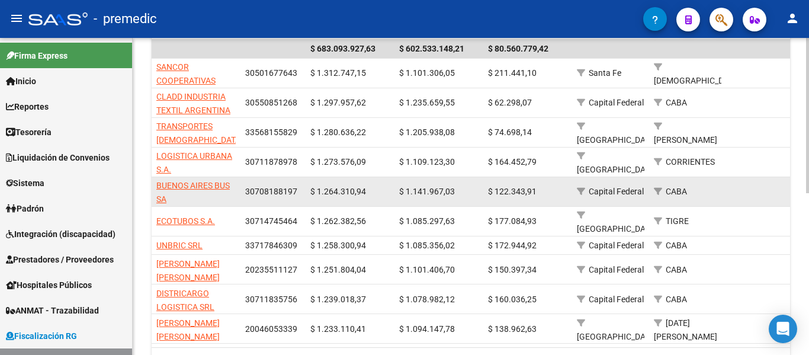
scroll to position [2, 0]
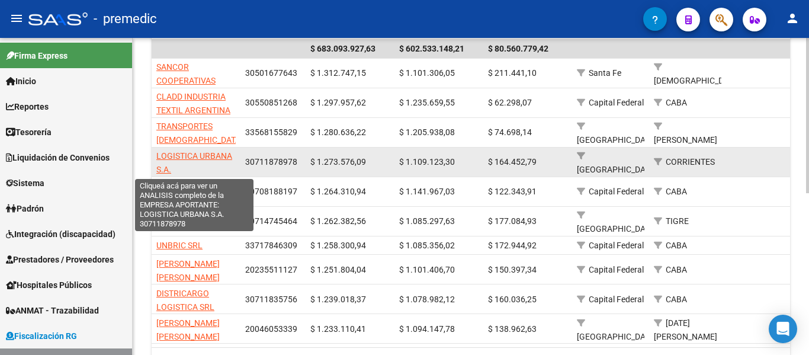
click at [218, 151] on span "LOGISTICA URBANA S.A." at bounding box center [194, 162] width 76 height 23
type textarea "30711878978"
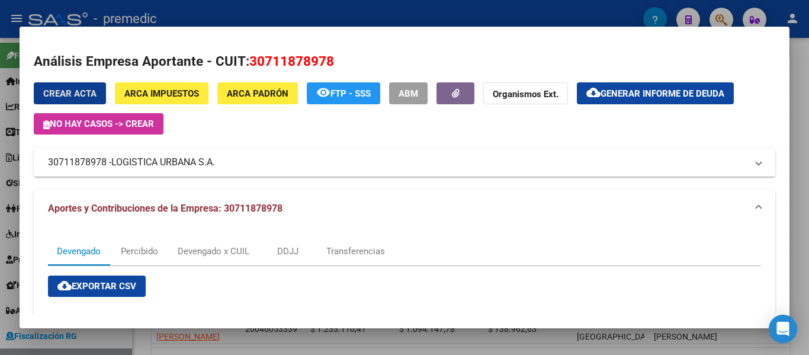
scroll to position [0, 0]
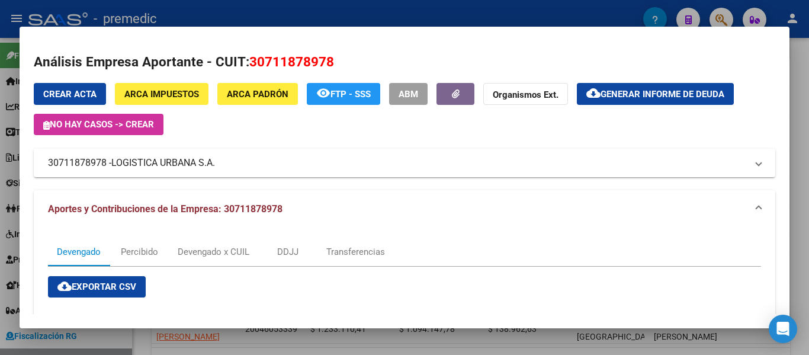
drag, startPoint x: 252, startPoint y: 166, endPoint x: 26, endPoint y: 155, distance: 226.6
click at [26, 155] on mat-dialog-content "Análisis Empresa Aportante - CUIT: 30711878978 Crear Acta ARCA Impuestos ARCA […" at bounding box center [405, 177] width 770 height 273
click at [54, 159] on mat-panel-title "30711878978 - LOGISTICA URBANA S.A." at bounding box center [397, 163] width 699 height 14
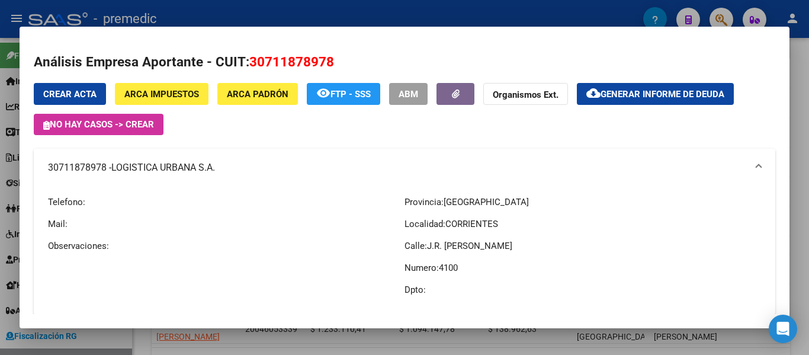
drag, startPoint x: 44, startPoint y: 161, endPoint x: 217, endPoint y: 168, distance: 173.7
click at [217, 168] on mat-expansion-panel-header "30711878978 - LOGISTICA URBANA S.A." at bounding box center [405, 168] width 742 height 38
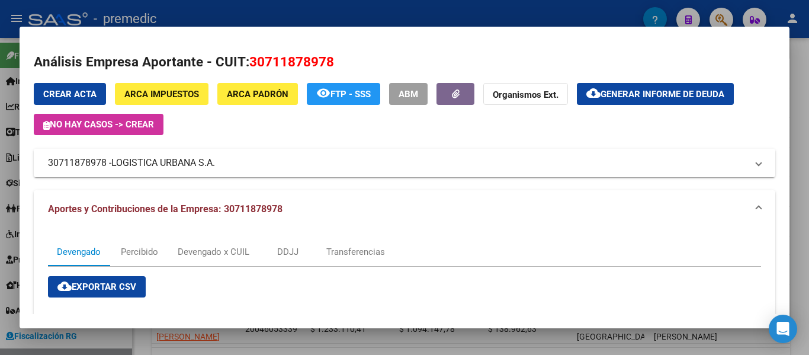
copy mat-panel-title "30711878978 - LOGISTICA URBANA S.A"
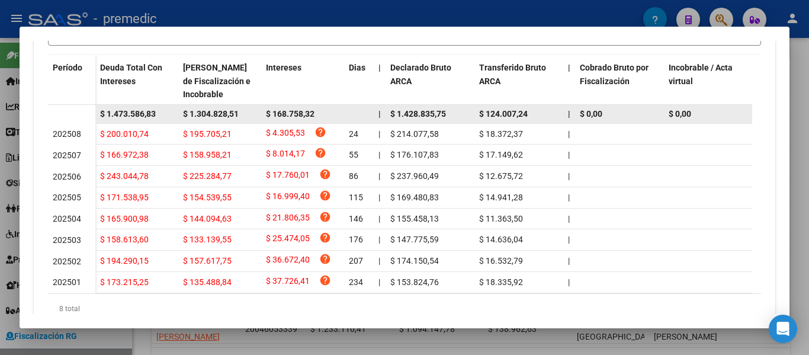
click at [211, 116] on span "$ 1.304.828,51" at bounding box center [211, 113] width 56 height 9
copy span "$ 1.304.828,51"
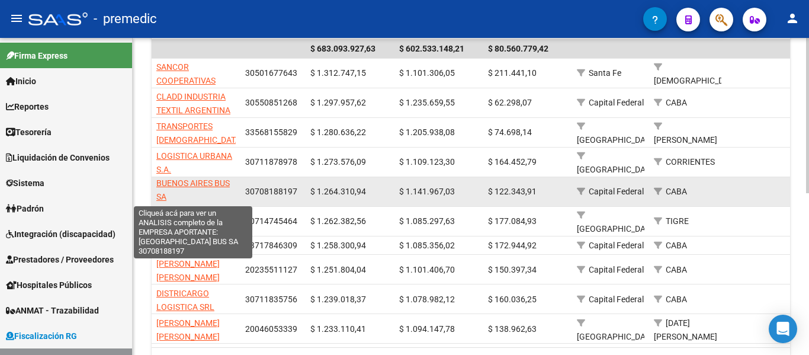
click at [210, 185] on span "BUENOS AIRES BUS SA" at bounding box center [192, 189] width 73 height 23
type textarea "30708188197"
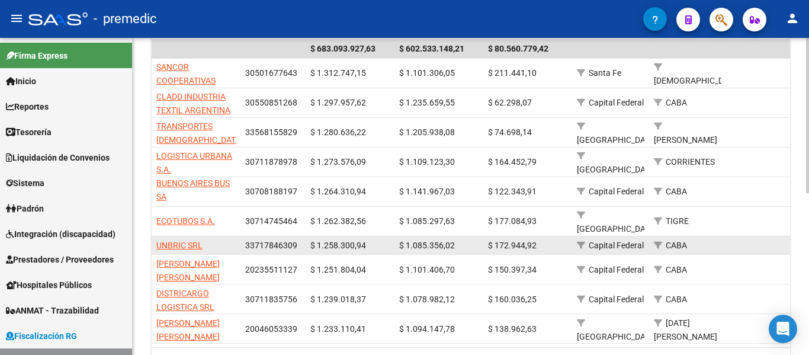
scroll to position [331, 0]
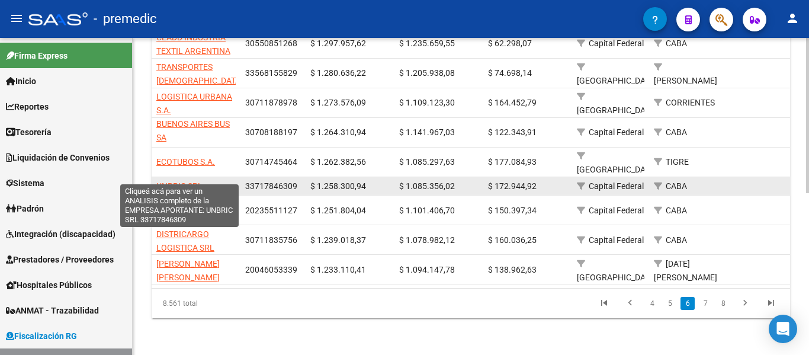
click at [182, 181] on span "UNBRIC SRL" at bounding box center [179, 185] width 46 height 9
type textarea "33717846309"
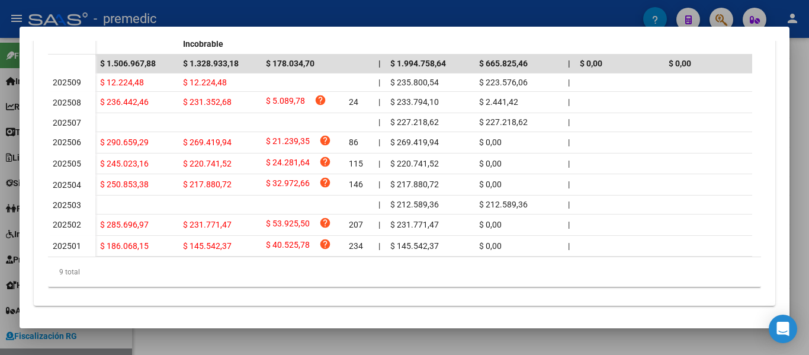
scroll to position [415, 0]
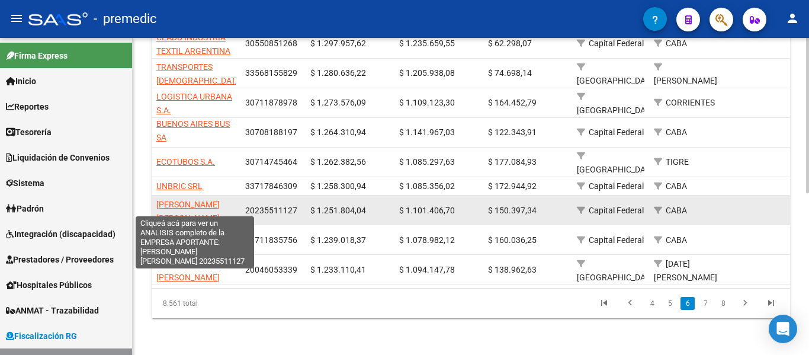
click at [193, 200] on span "[PERSON_NAME] [PERSON_NAME]" at bounding box center [187, 211] width 63 height 23
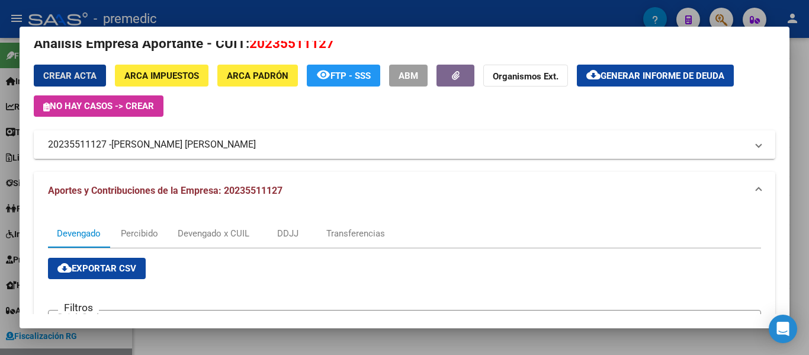
scroll to position [0, 0]
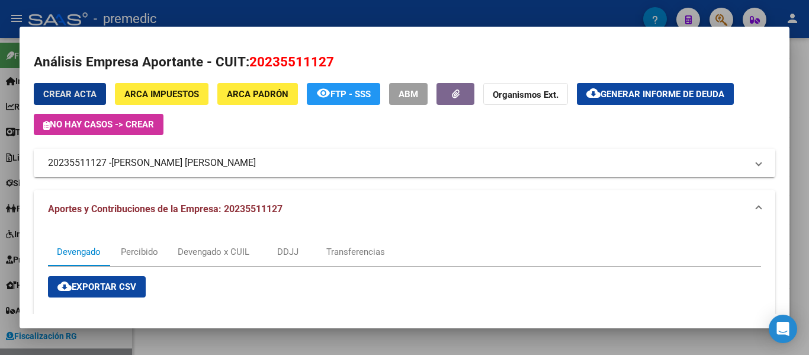
click at [261, 169] on mat-panel-title "20235511127 - [PERSON_NAME] [PERSON_NAME]" at bounding box center [397, 163] width 699 height 14
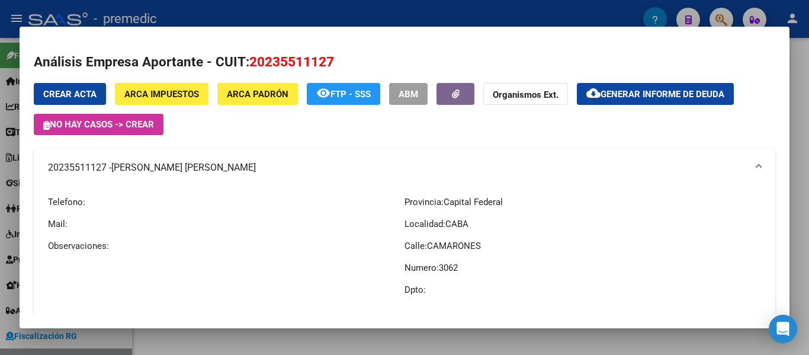
drag, startPoint x: 56, startPoint y: 167, endPoint x: 261, endPoint y: 184, distance: 205.1
click at [261, 184] on mat-expansion-panel-header "20235511127 - [PERSON_NAME] [PERSON_NAME]" at bounding box center [405, 168] width 742 height 38
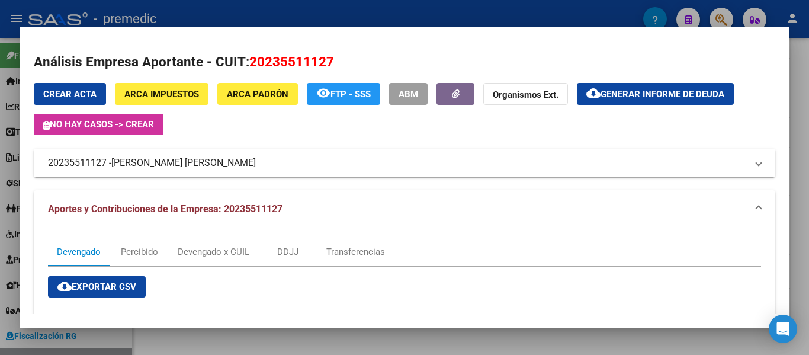
copy mat-panel-title "20235511127 - [PERSON_NAME] [PERSON_NAME]"
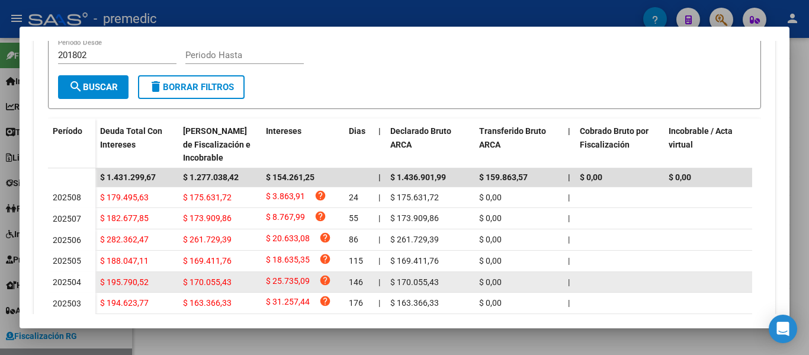
scroll to position [289, 0]
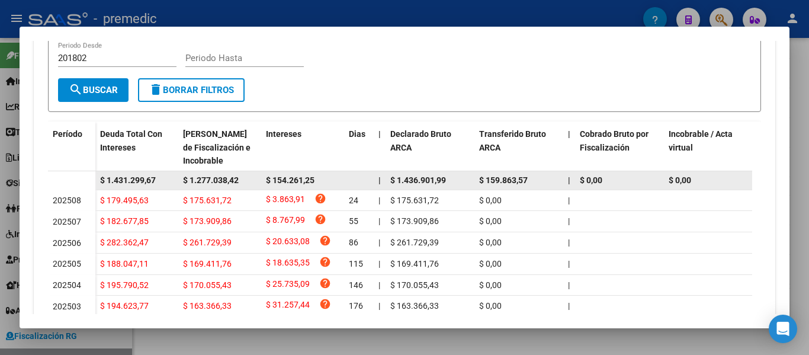
click at [218, 179] on span "$ 1.277.038,42" at bounding box center [211, 179] width 56 height 9
copy span "$ 1.277.038,42"
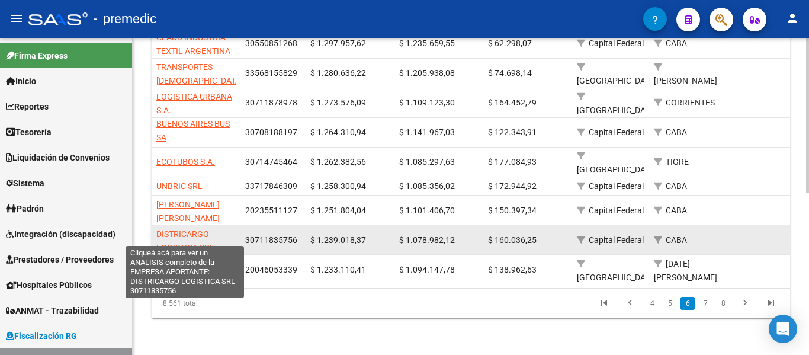
click at [181, 229] on app-link-go-to "DISTRICARGO LOGISTICA SRL" at bounding box center [195, 241] width 79 height 27
click at [186, 229] on span "DISTRICARGO LOGISTICA SRL" at bounding box center [185, 240] width 58 height 23
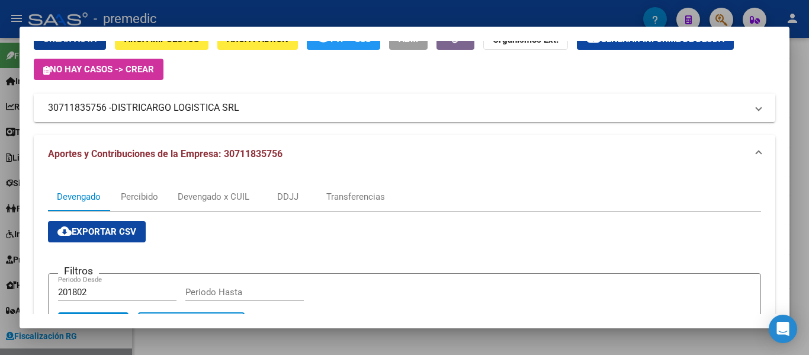
scroll to position [0, 0]
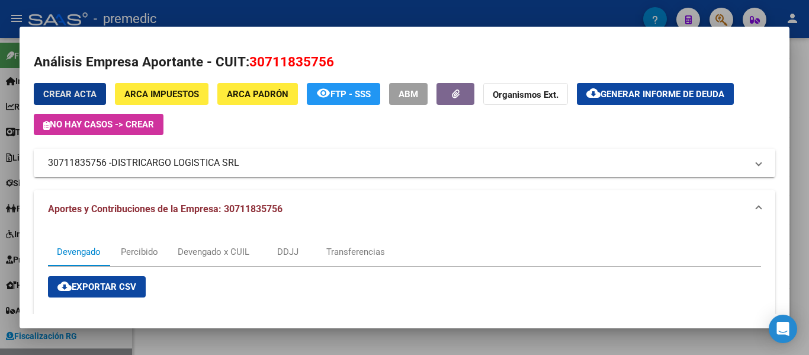
click at [238, 164] on span "DISTRICARGO LOGISTICA SRL" at bounding box center [175, 163] width 128 height 14
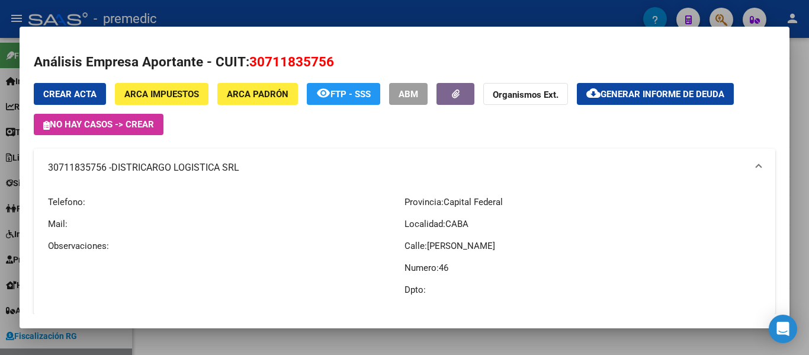
drag, startPoint x: 50, startPoint y: 166, endPoint x: 246, endPoint y: 175, distance: 196.3
click at [246, 175] on mat-expansion-panel-header "30711835756 - DISTRICARGO LOGISTICA SRL" at bounding box center [405, 168] width 742 height 38
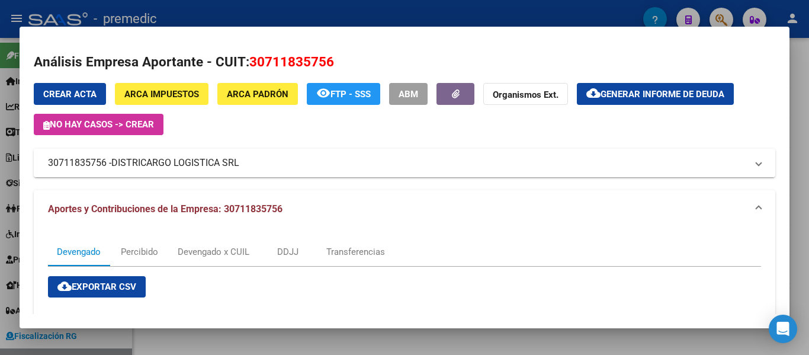
copy mat-panel-title "30711835756 - DISTRICARGO LOGISTICA SRL"
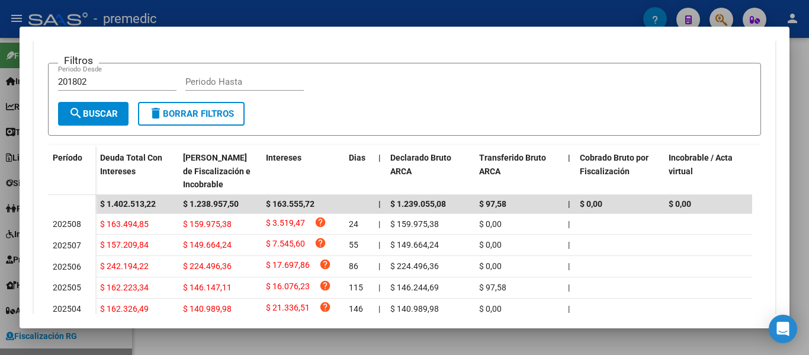
scroll to position [296, 0]
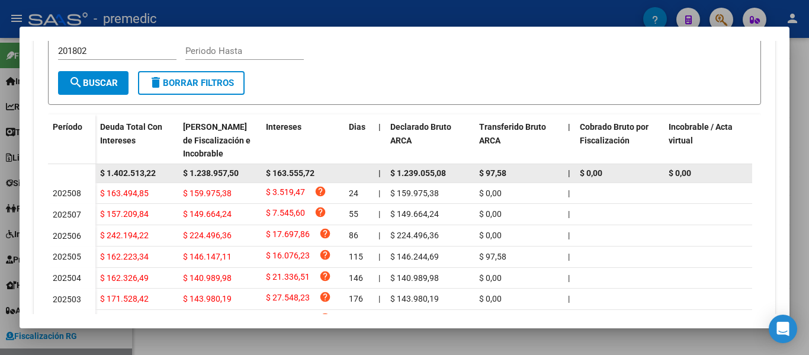
click at [225, 175] on span "$ 1.238.957,50" at bounding box center [211, 172] width 56 height 9
copy span "$ 1.238.957,50"
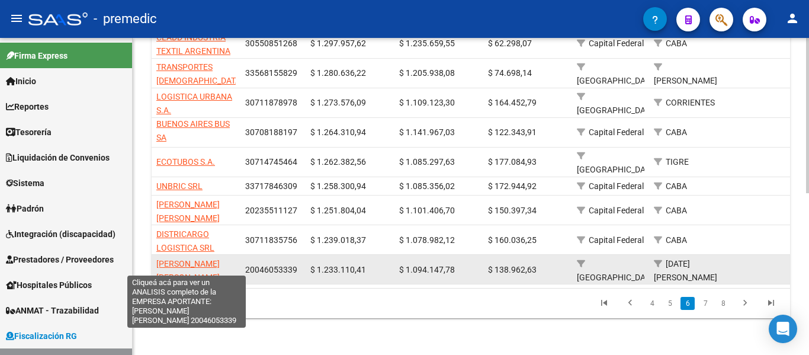
click at [199, 259] on span "[PERSON_NAME] [PERSON_NAME]" at bounding box center [187, 270] width 63 height 23
type textarea "20046053339"
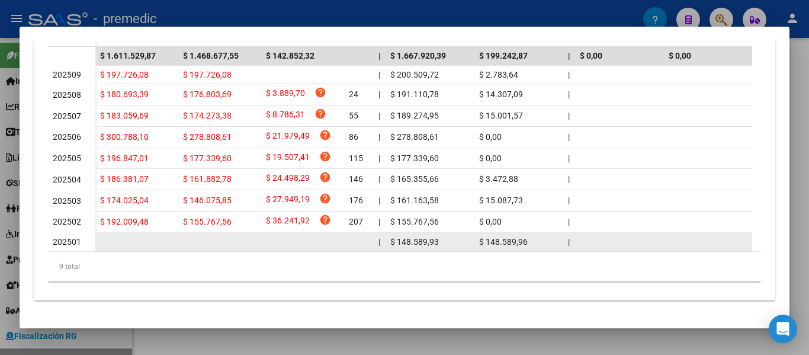
scroll to position [427, 0]
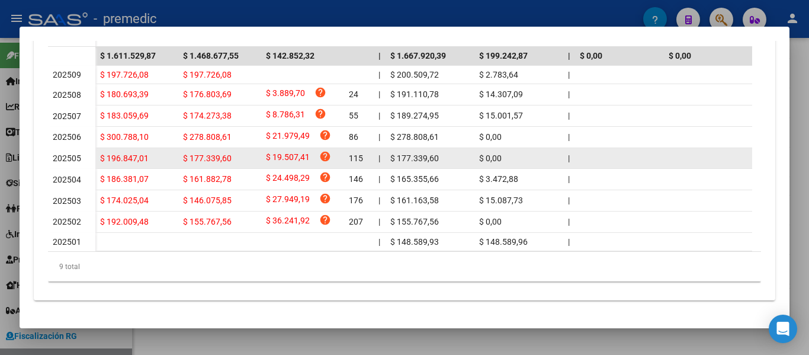
drag, startPoint x: 504, startPoint y: 146, endPoint x: 210, endPoint y: 148, distance: 294.5
click at [210, 148] on div "$ 196.847,01 $ 177.339,60 $ 19.507,41 help 115 | $ 177.339,60 $ 0,00 | | $ 0,00…" at bounding box center [803, 158] width 1416 height 21
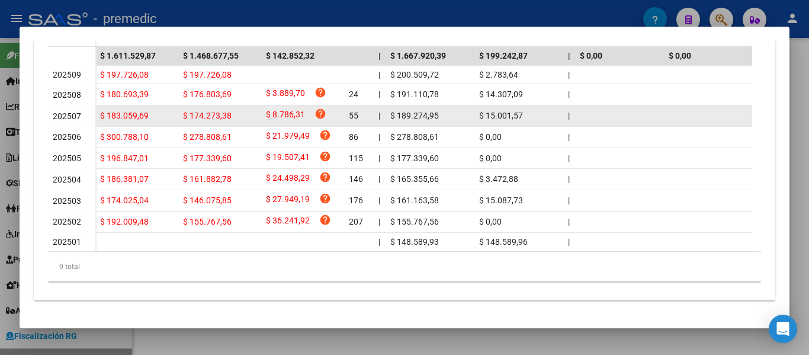
drag, startPoint x: 532, startPoint y: 107, endPoint x: 299, endPoint y: 104, distance: 232.9
click at [299, 105] on div "$ 183.059,69 $ 174.273,38 $ 8.786,31 help 55 | $ 189.274,95 $ 15.001,57 | | $ 0…" at bounding box center [803, 115] width 1416 height 21
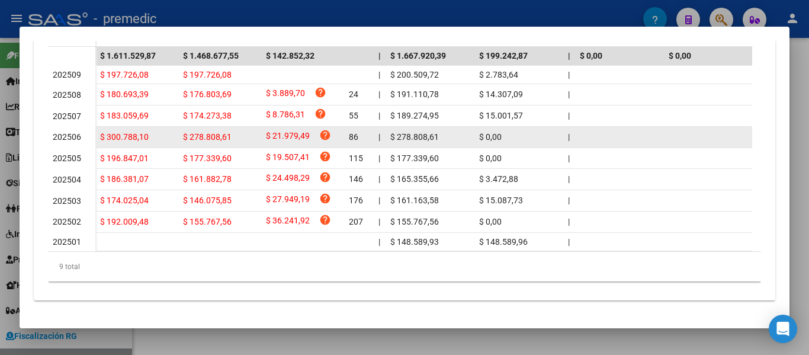
scroll to position [367, 0]
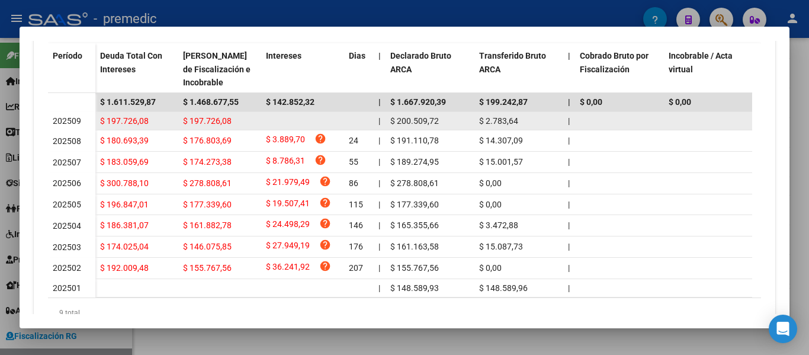
drag, startPoint x: 201, startPoint y: 127, endPoint x: 520, endPoint y: 126, distance: 318.2
click at [520, 126] on div "$ 197.726,08 $ 197.726,08 | $ 200.509,72 $ 2.783,64 | | $ 0,00 | $ 0,00 $ 0,00 …" at bounding box center [803, 121] width 1416 height 19
click at [518, 126] on div "$ 2.783,64" at bounding box center [518, 121] width 79 height 14
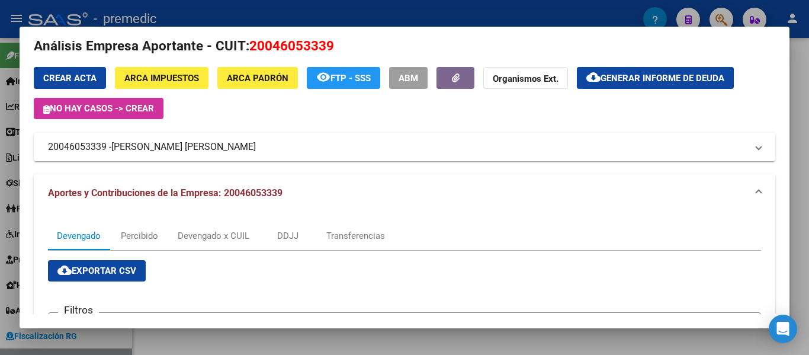
scroll to position [12, 0]
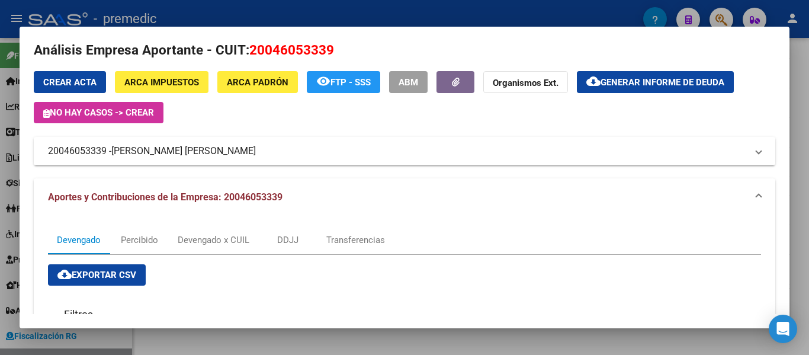
click at [188, 151] on span "[PERSON_NAME] [PERSON_NAME]" at bounding box center [183, 151] width 145 height 14
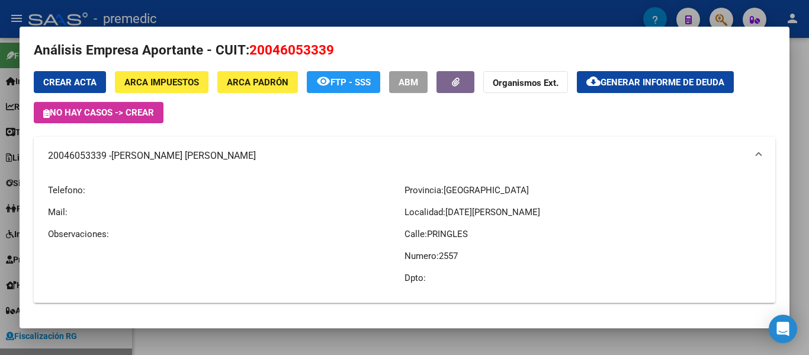
drag, startPoint x: 149, startPoint y: 157, endPoint x: 232, endPoint y: 157, distance: 82.9
click at [232, 157] on mat-expansion-panel-header "20046053339 - [PERSON_NAME] [PERSON_NAME]" at bounding box center [405, 156] width 742 height 38
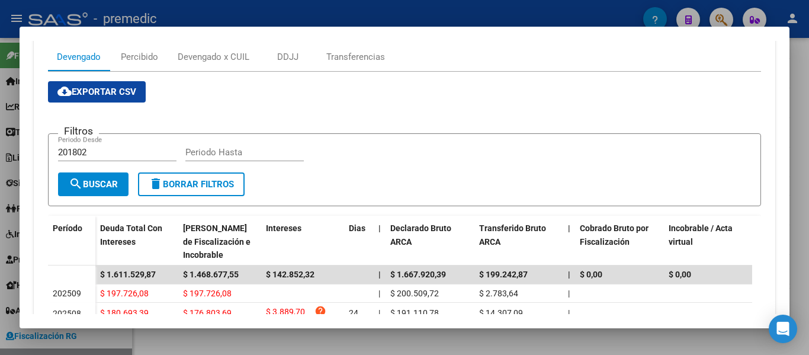
scroll to position [249, 0]
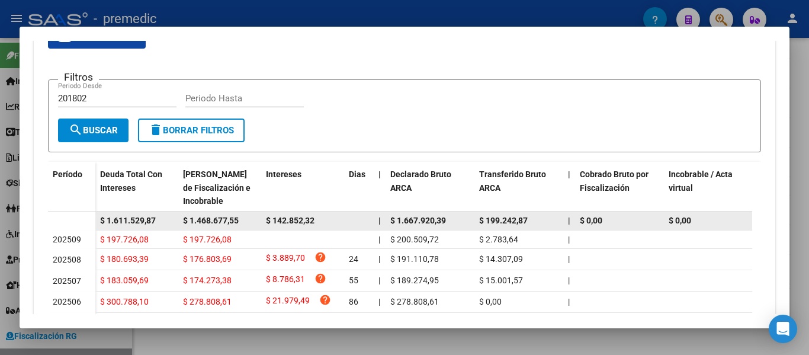
click at [201, 219] on span "$ 1.468.677,55" at bounding box center [211, 220] width 56 height 9
